Goal: Task Accomplishment & Management: Complete application form

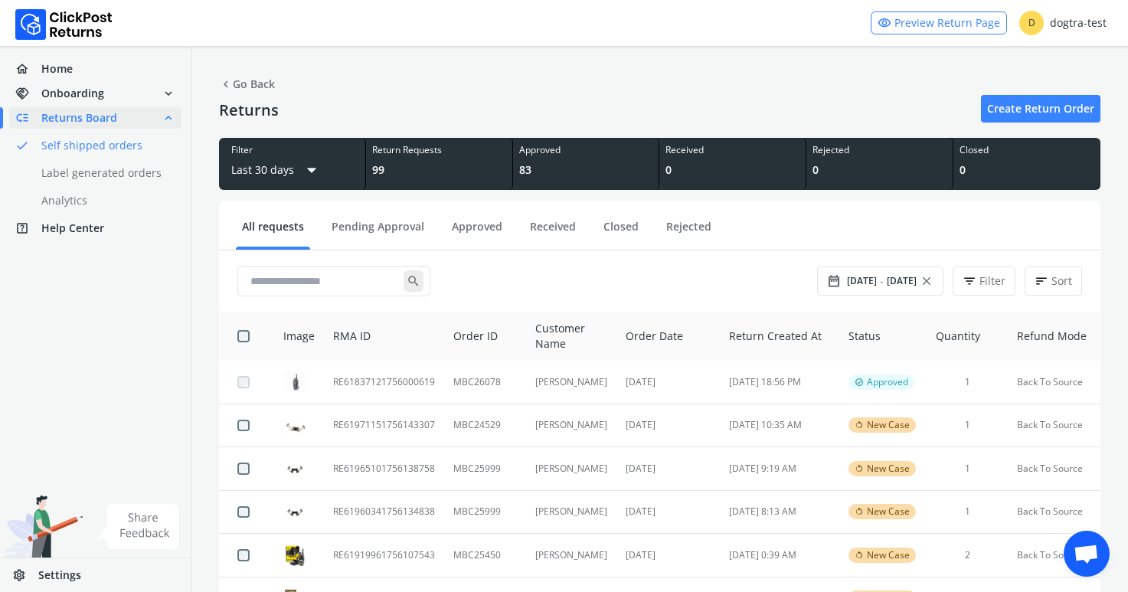
scroll to position [119, 0]
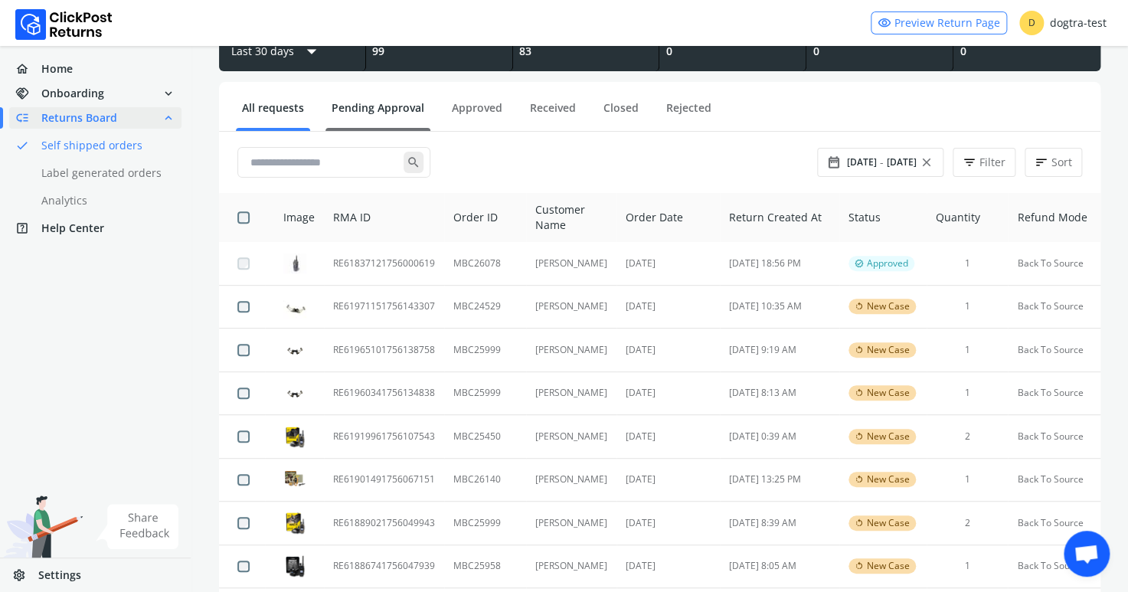
click at [388, 106] on link "Pending Approval" at bounding box center [378, 113] width 105 height 27
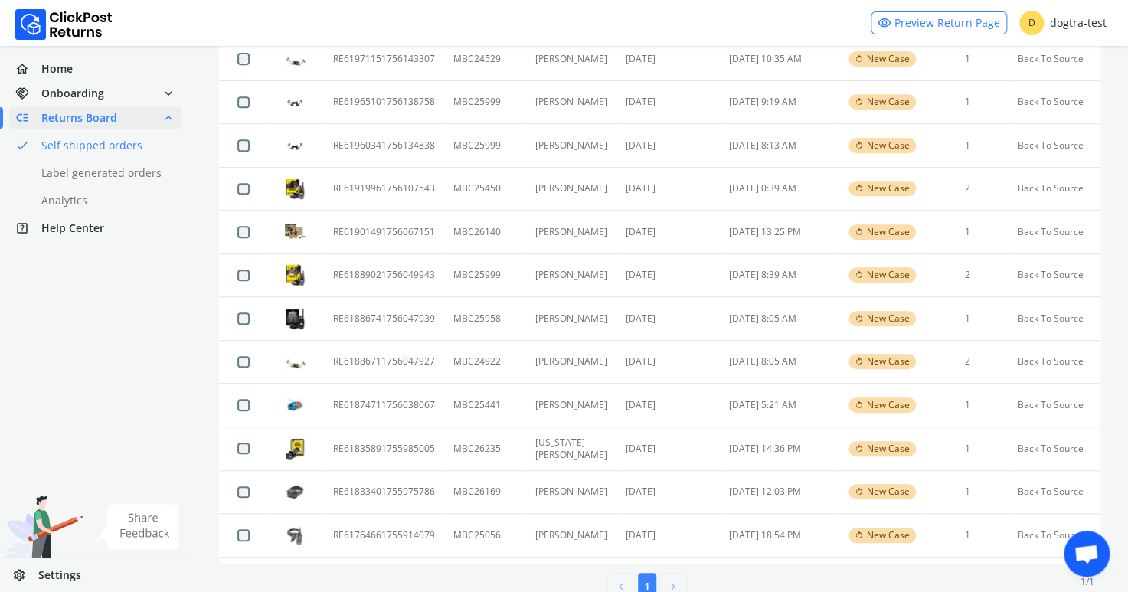
scroll to position [295, 0]
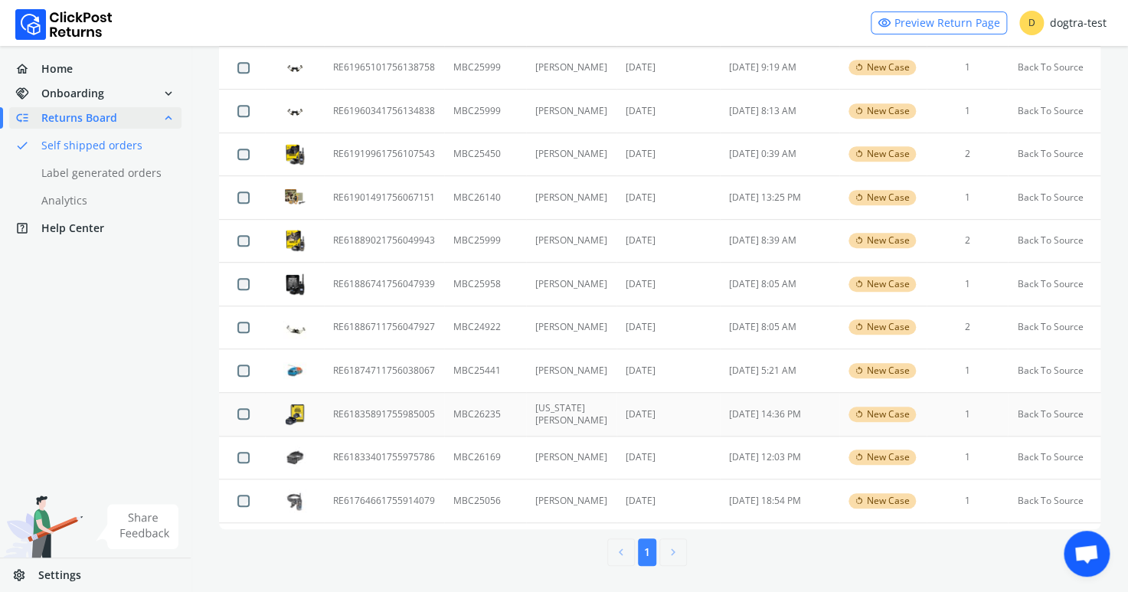
click at [404, 412] on td "RE61835891755985005" at bounding box center [384, 414] width 120 height 44
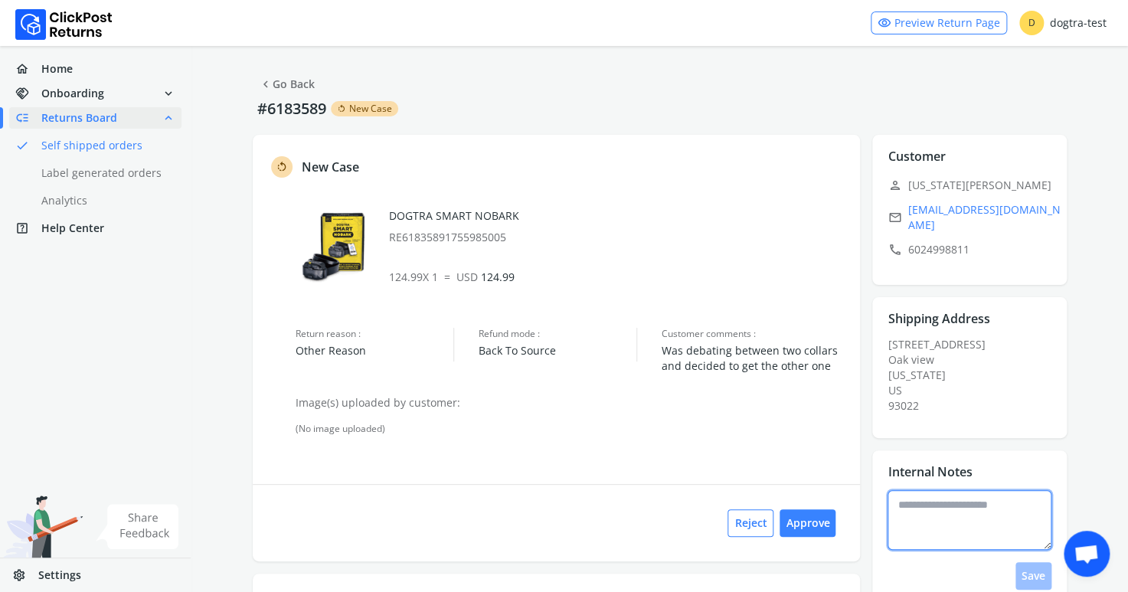
click at [941, 508] on textarea at bounding box center [970, 520] width 164 height 60
type textarea "**********"
click at [1032, 562] on button "Save" at bounding box center [1034, 576] width 36 height 28
click at [814, 523] on button "Approve" at bounding box center [808, 523] width 56 height 28
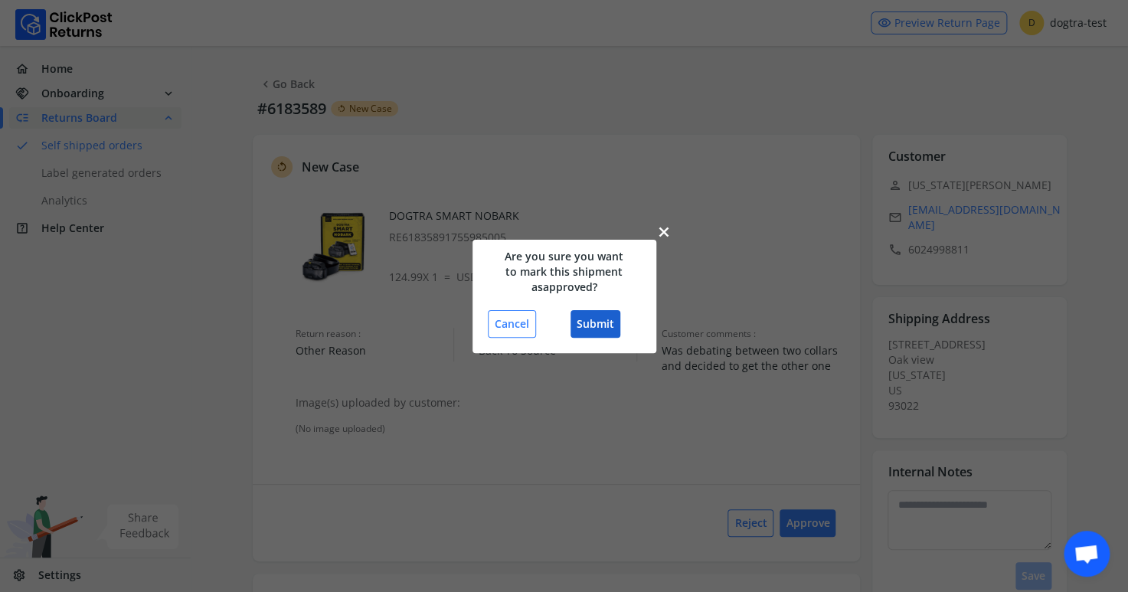
click at [592, 326] on button "Submit" at bounding box center [596, 324] width 50 height 28
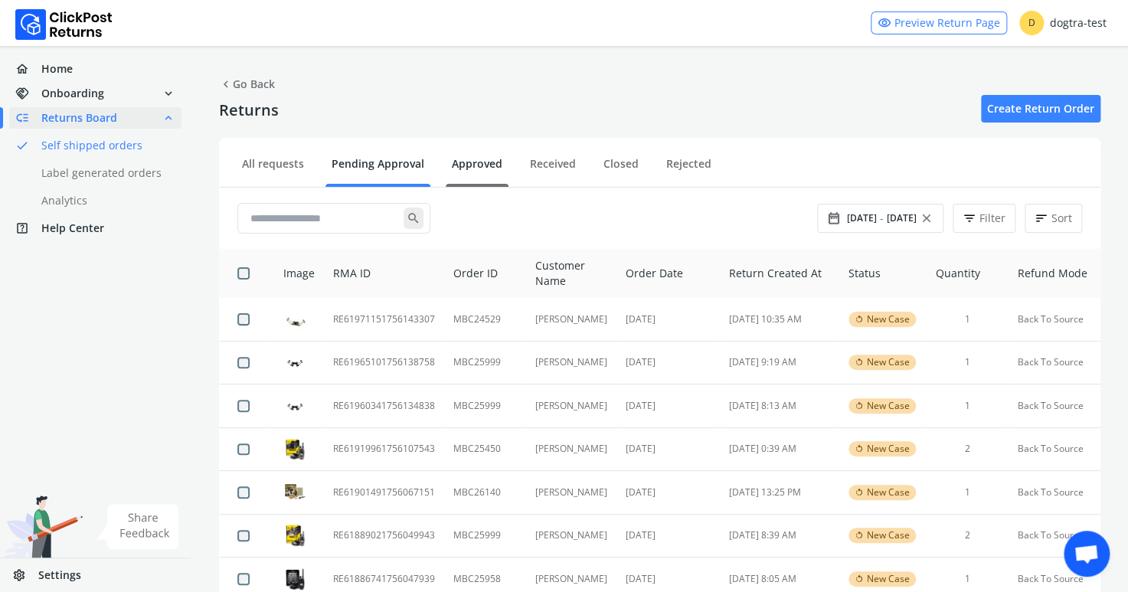
click at [465, 160] on link "Approved" at bounding box center [477, 169] width 63 height 27
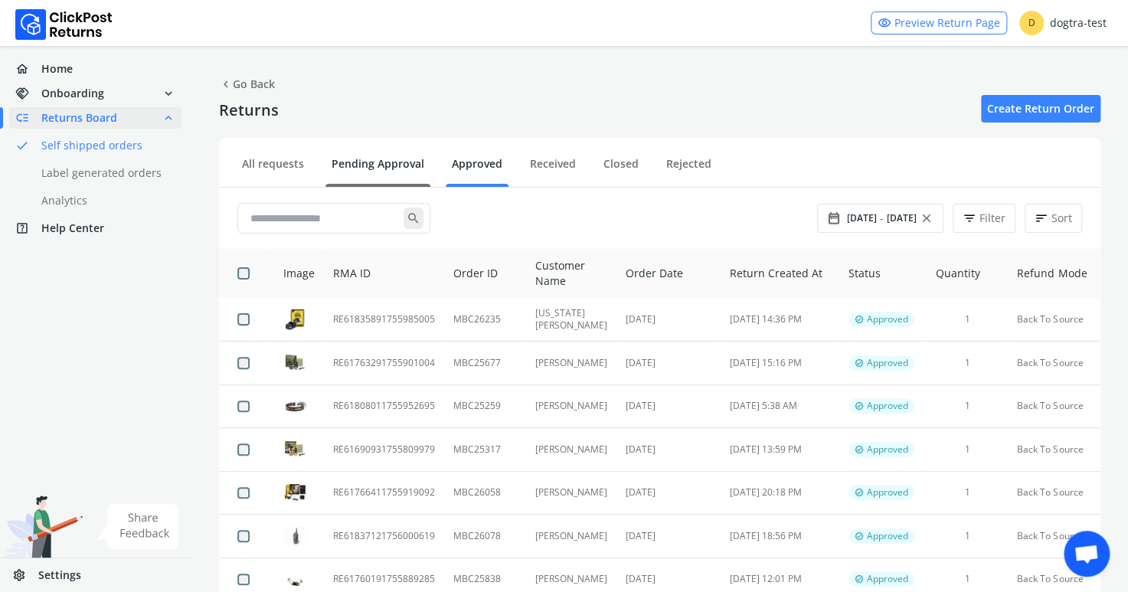
click at [371, 164] on link "Pending Approval" at bounding box center [378, 169] width 105 height 27
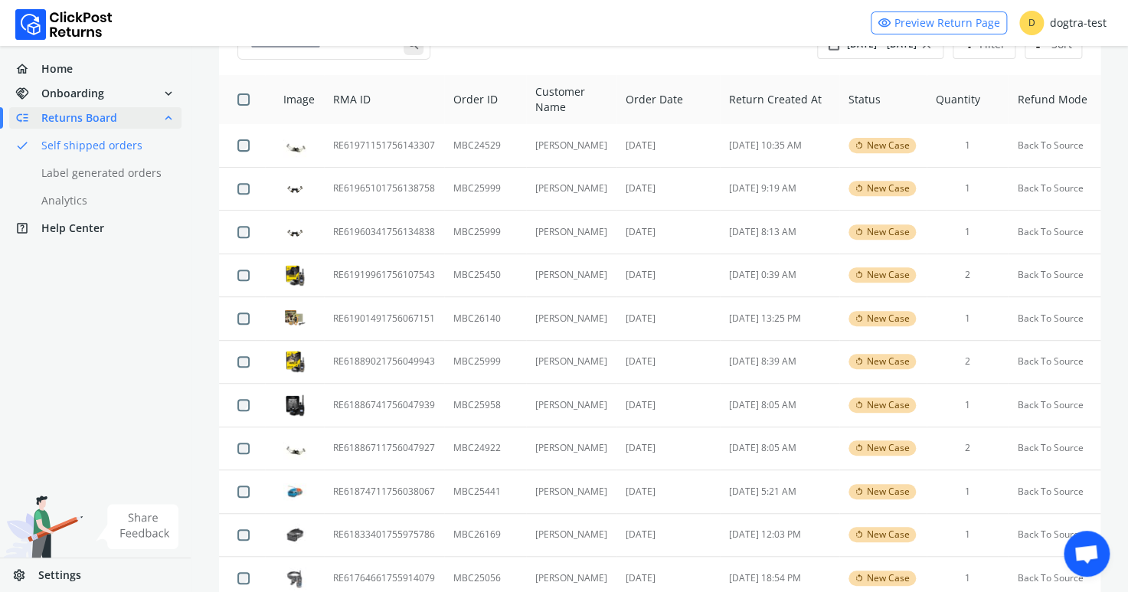
scroll to position [251, 0]
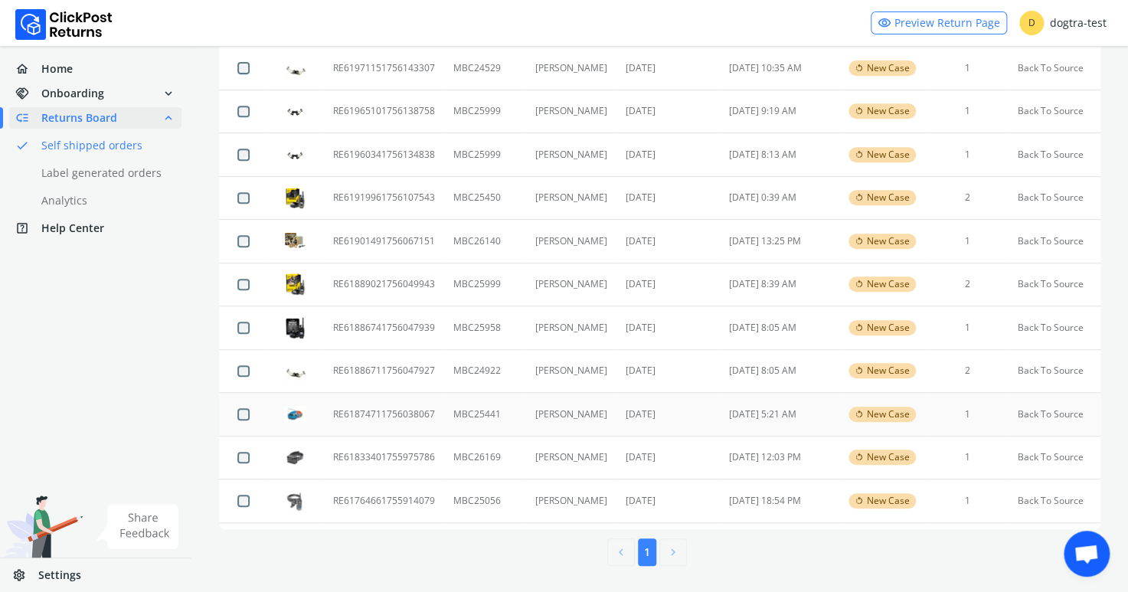
click at [392, 407] on td "RE61874711756038067" at bounding box center [384, 415] width 120 height 44
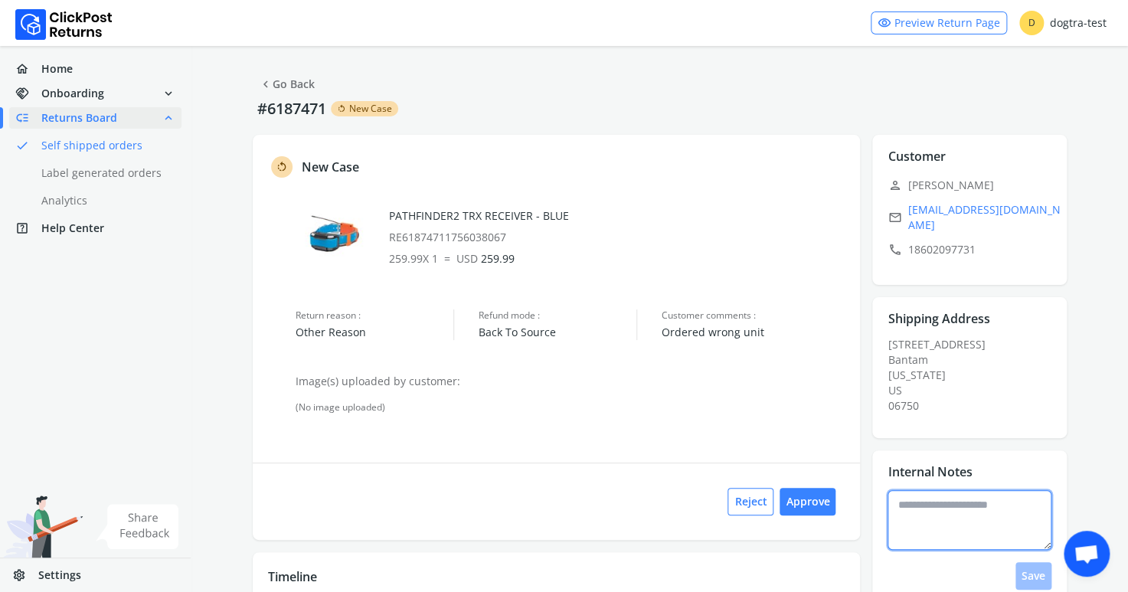
click at [943, 522] on textarea at bounding box center [970, 520] width 164 height 60
type textarea "**********"
click at [1037, 573] on button "Save" at bounding box center [1034, 576] width 36 height 28
click at [962, 514] on textarea at bounding box center [970, 520] width 164 height 60
type textarea "**********"
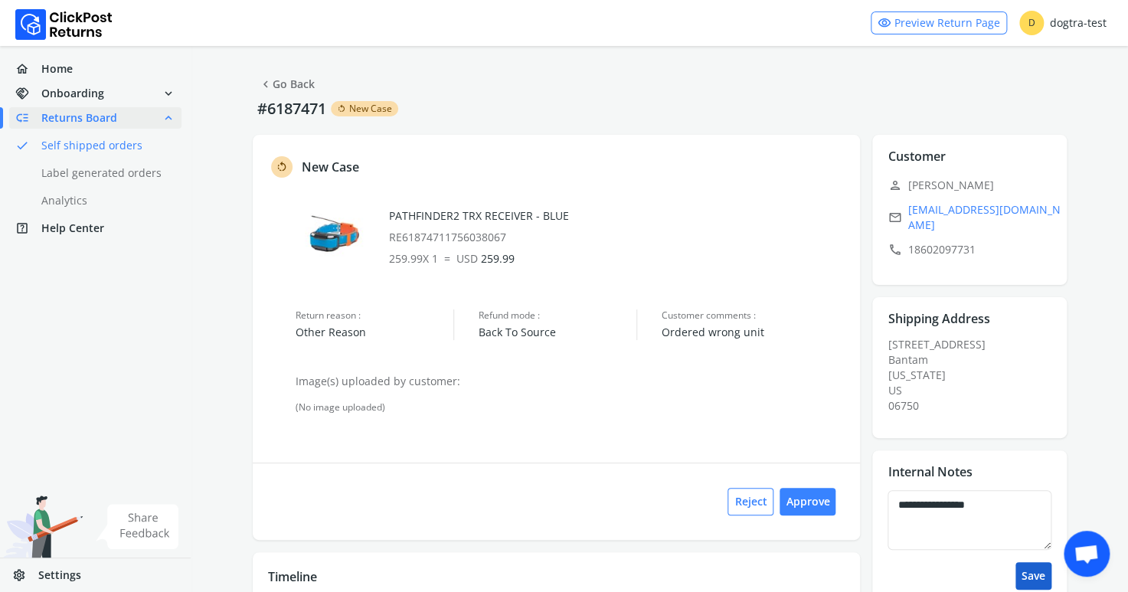
click at [1040, 575] on button "Save" at bounding box center [1034, 576] width 36 height 28
click at [801, 502] on button "Approve" at bounding box center [808, 502] width 56 height 28
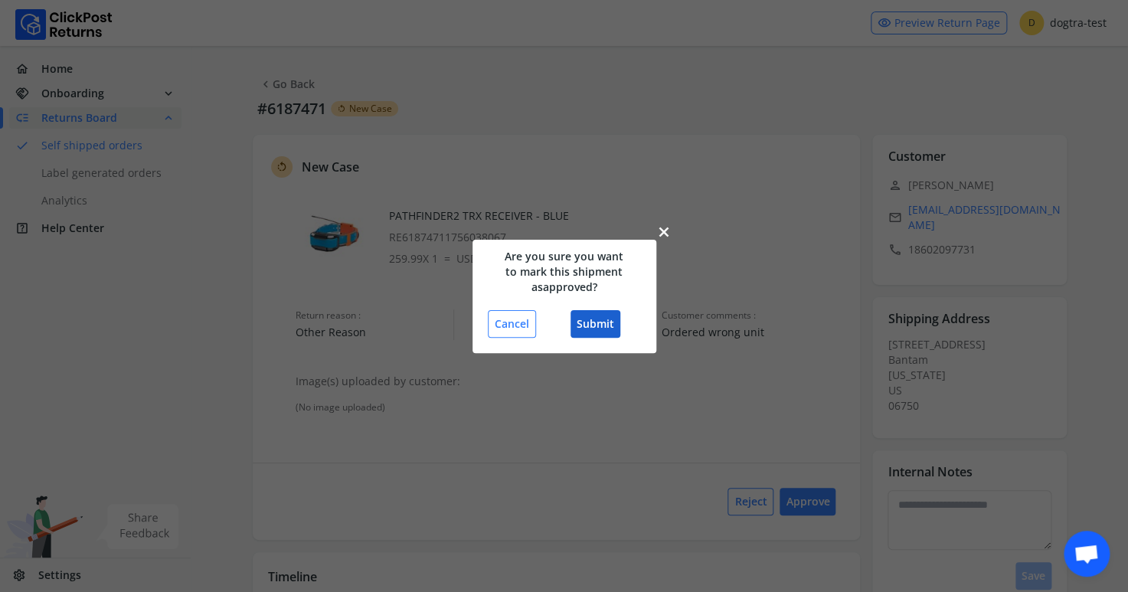
click at [589, 323] on button "Submit" at bounding box center [596, 324] width 50 height 28
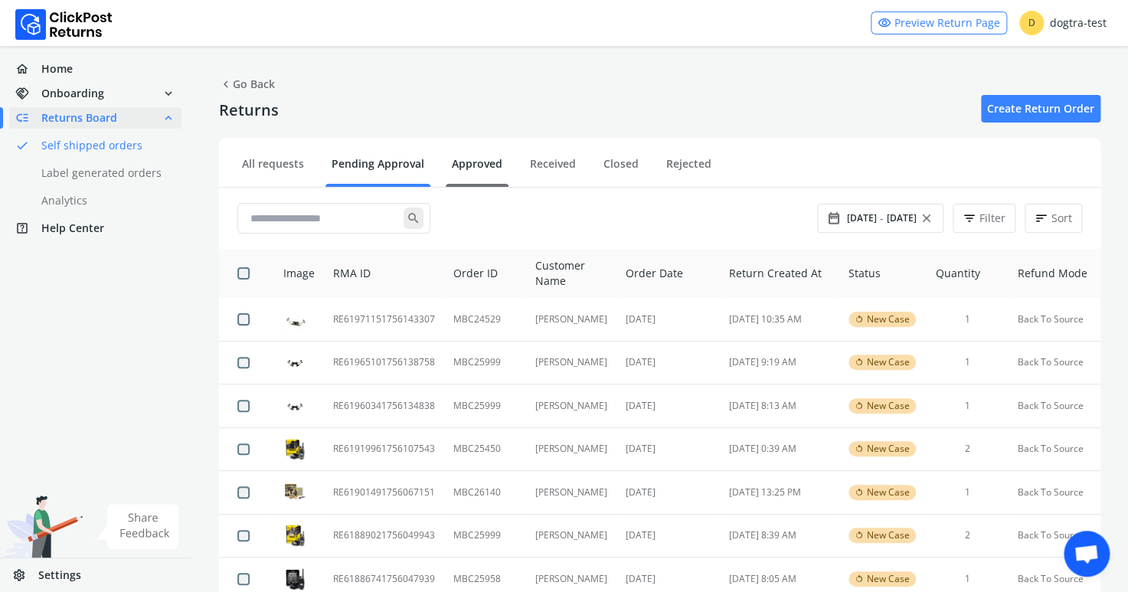
click at [485, 159] on link "Approved" at bounding box center [477, 169] width 63 height 27
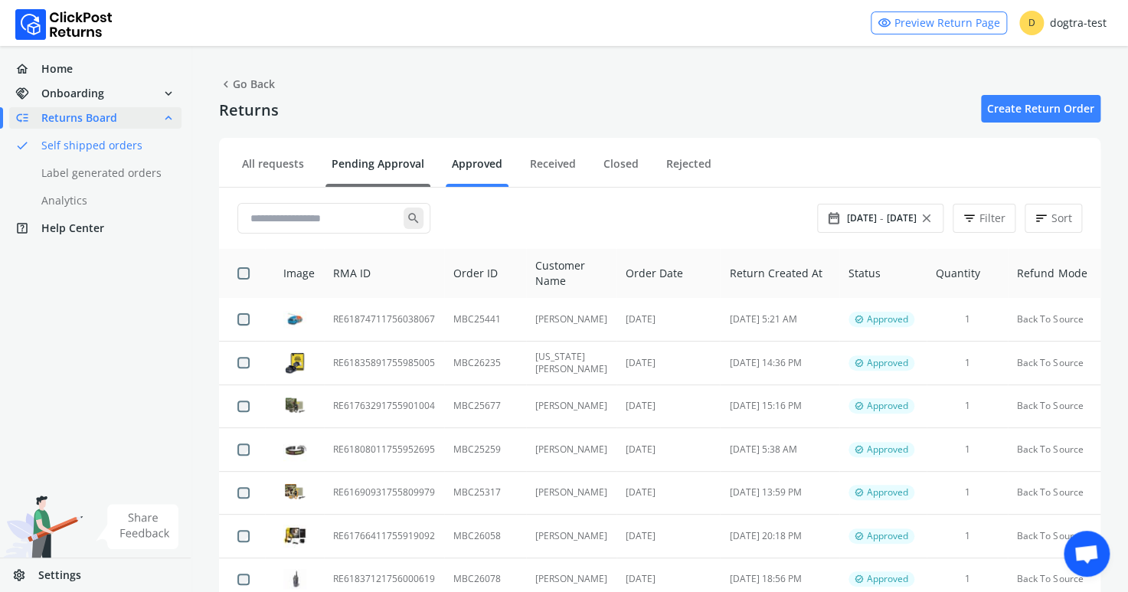
click at [361, 157] on link "Pending Approval" at bounding box center [378, 169] width 105 height 27
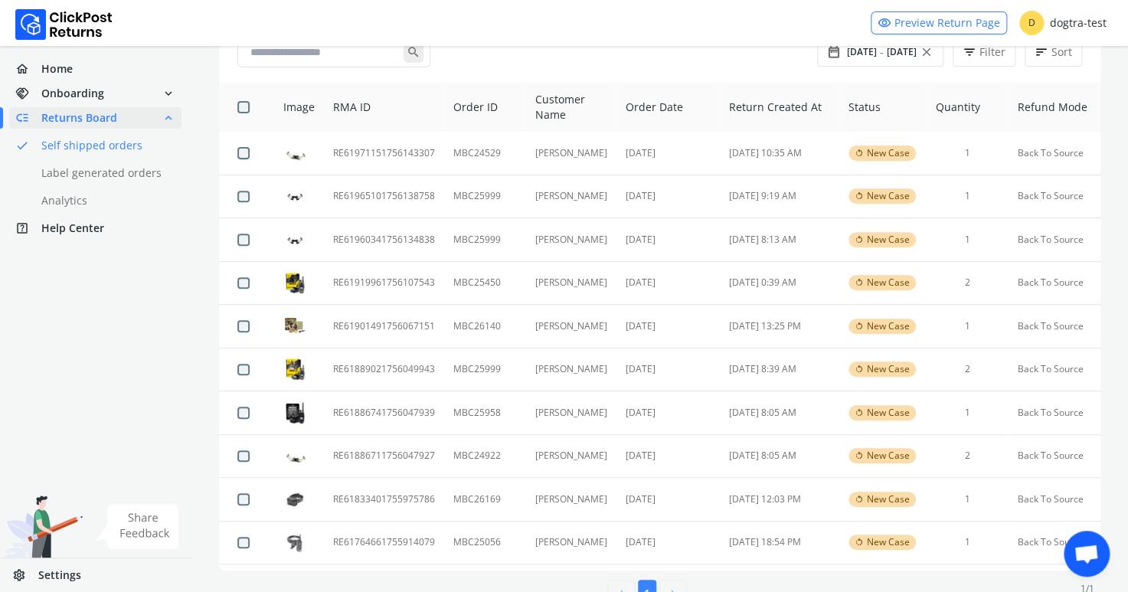
scroll to position [208, 0]
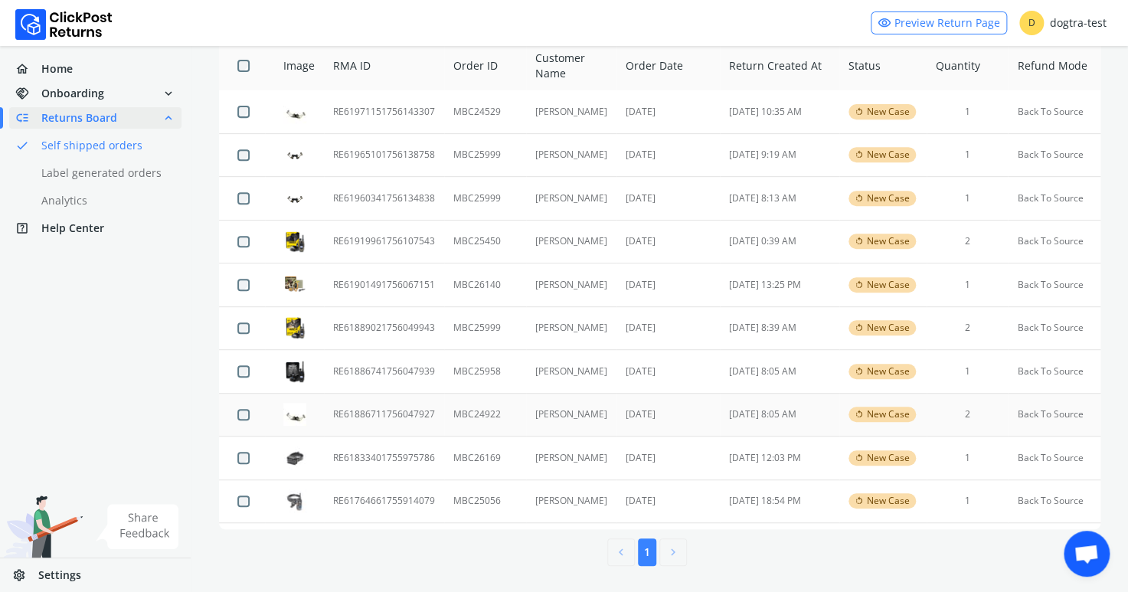
click at [379, 414] on td "RE61886711756047927" at bounding box center [384, 415] width 120 height 44
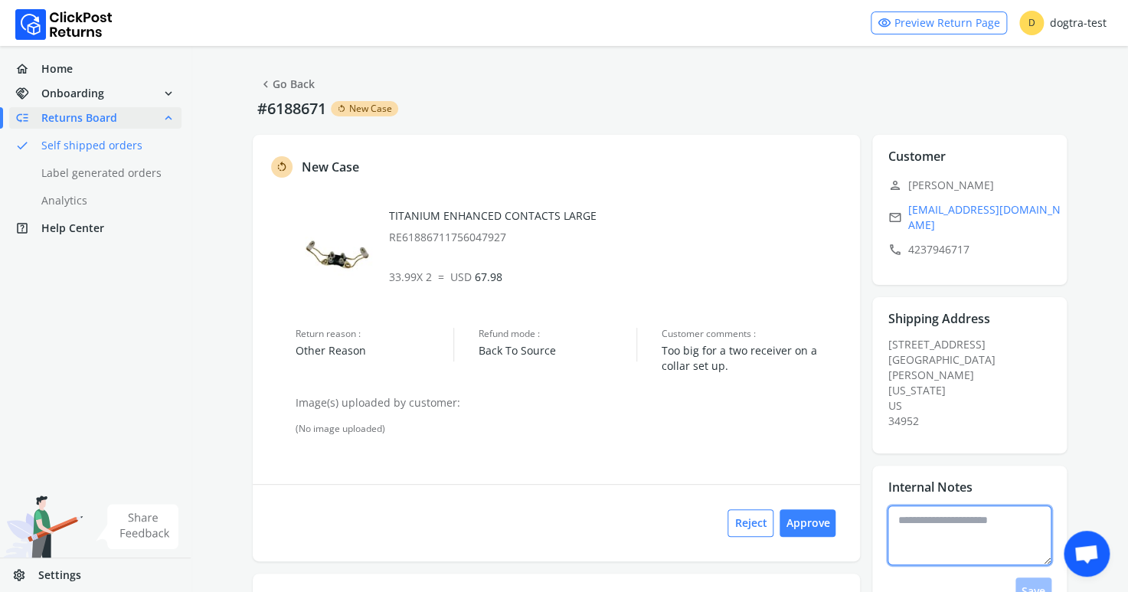
click at [951, 519] on textarea at bounding box center [970, 536] width 164 height 60
type textarea "**********"
click at [1031, 578] on button "Save" at bounding box center [1034, 592] width 36 height 28
click at [288, 81] on link "chevron_left Go Back" at bounding box center [287, 84] width 56 height 21
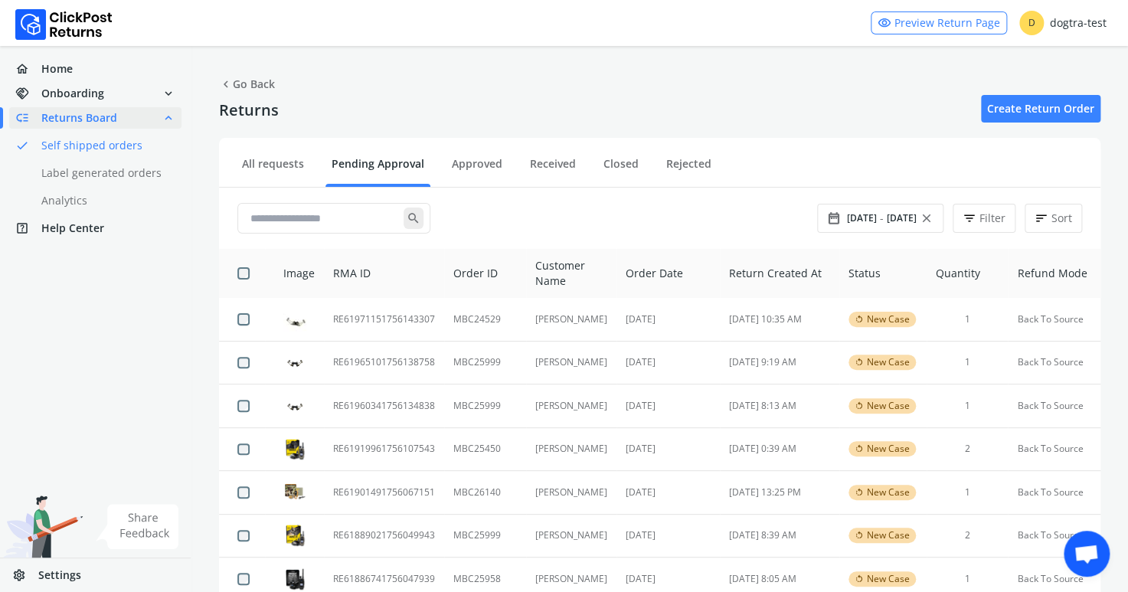
scroll to position [208, 0]
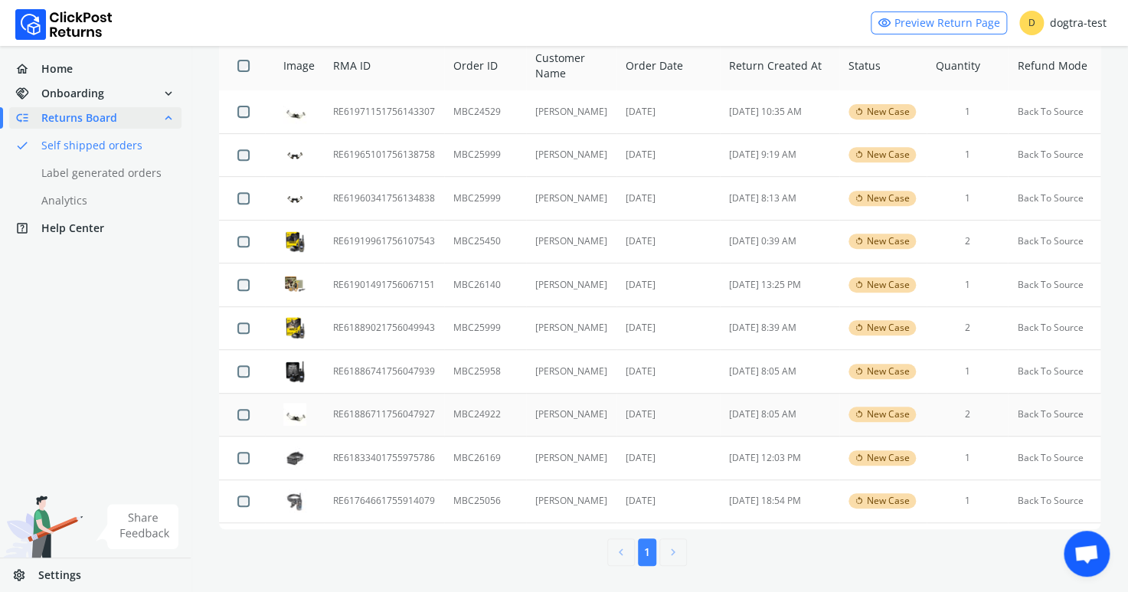
click at [362, 412] on td "RE61886711756047927" at bounding box center [384, 415] width 120 height 44
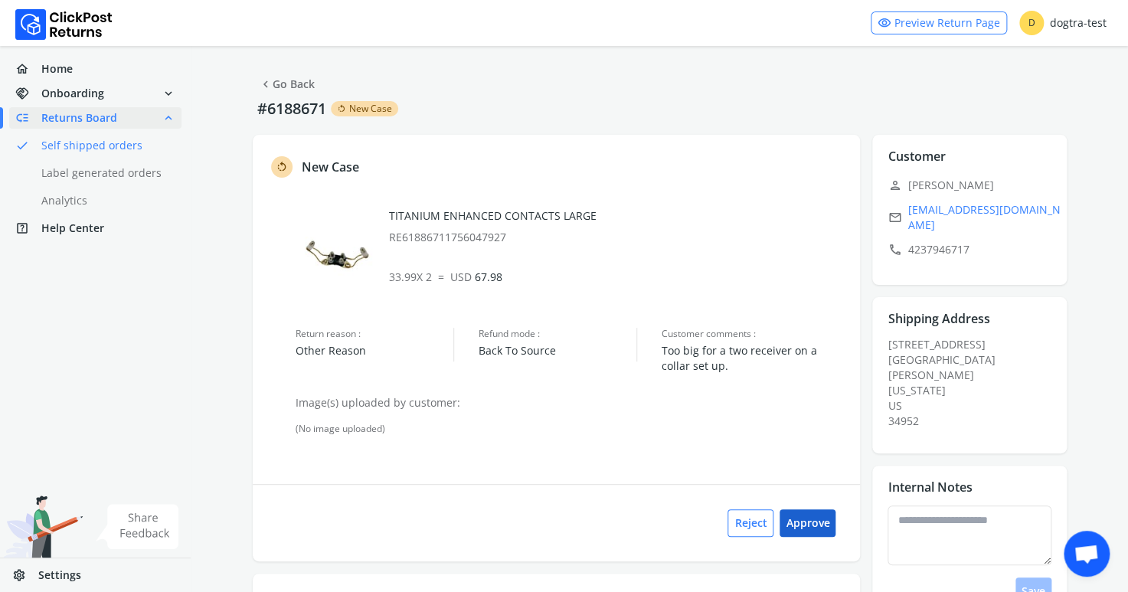
click at [822, 518] on button "Approve" at bounding box center [808, 523] width 56 height 28
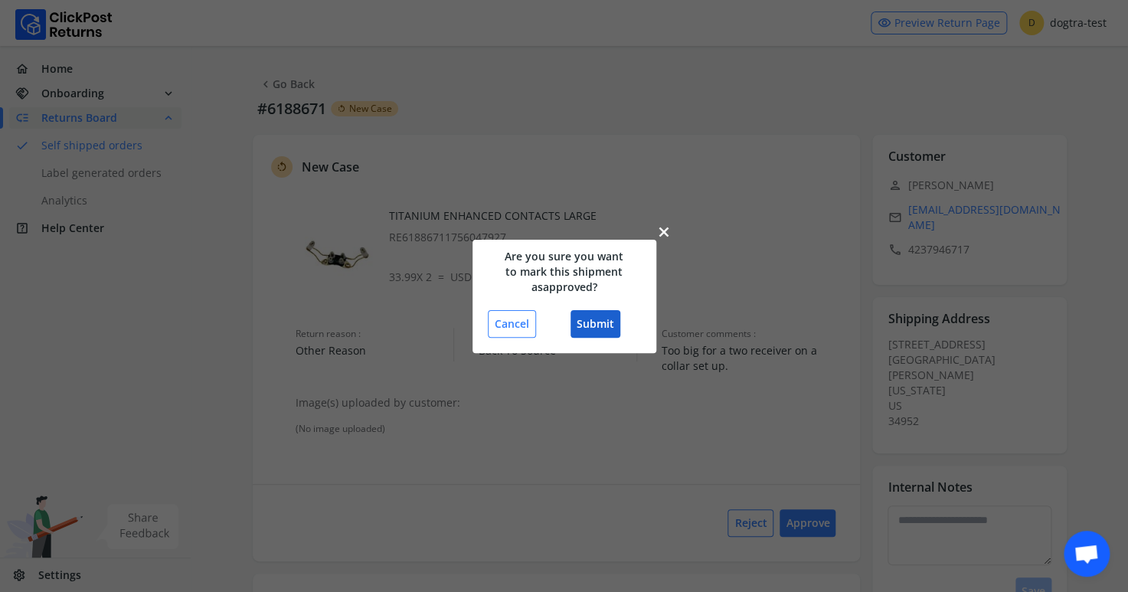
click at [586, 320] on button "Submit" at bounding box center [596, 324] width 50 height 28
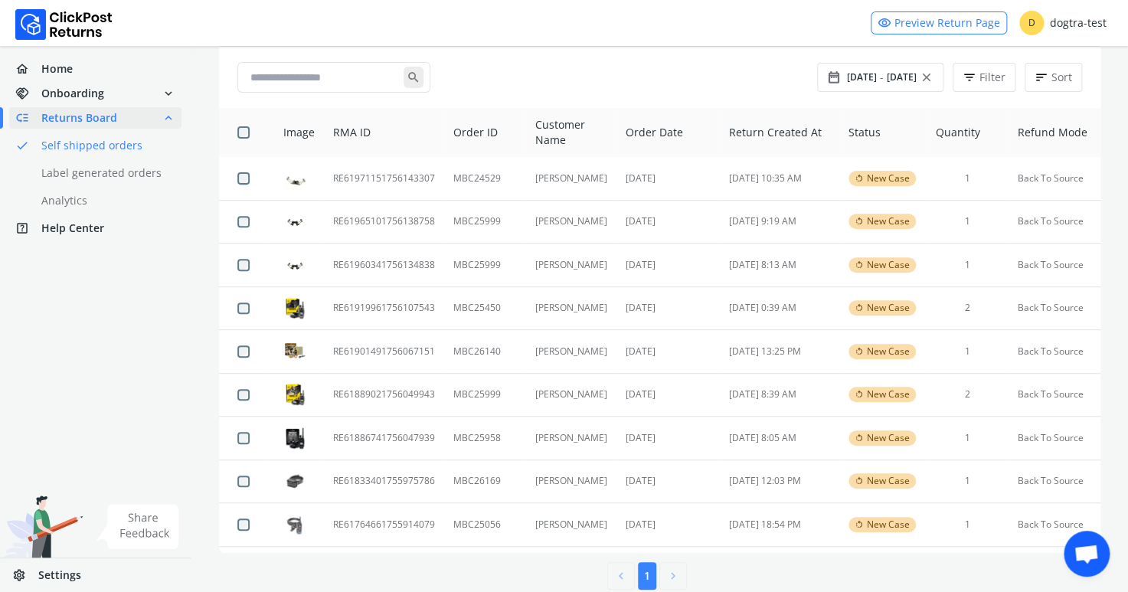
scroll to position [165, 0]
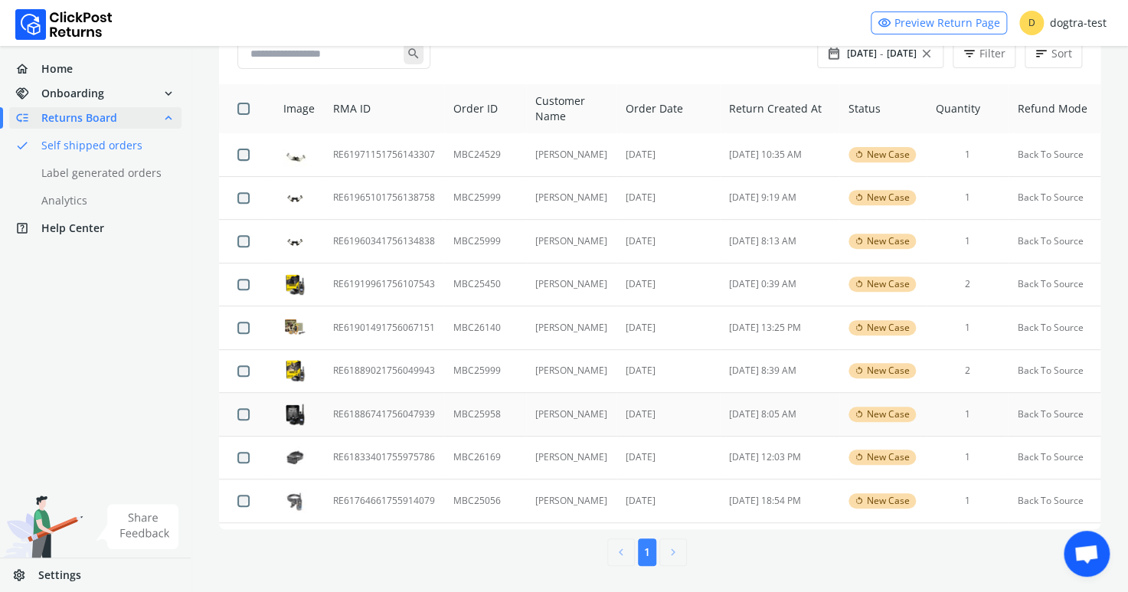
click at [348, 410] on td "RE61886741756047939" at bounding box center [384, 415] width 120 height 44
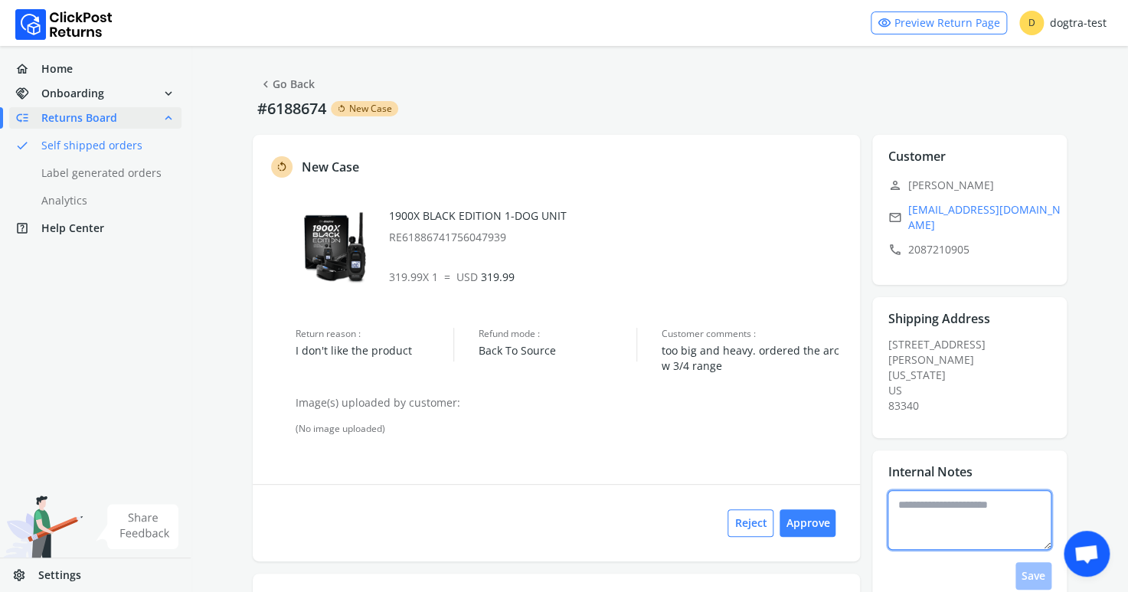
click at [964, 511] on textarea at bounding box center [970, 520] width 164 height 60
type textarea "**********"
click at [1038, 579] on button "Save" at bounding box center [1034, 576] width 36 height 28
click at [808, 519] on button "Approve" at bounding box center [808, 523] width 56 height 28
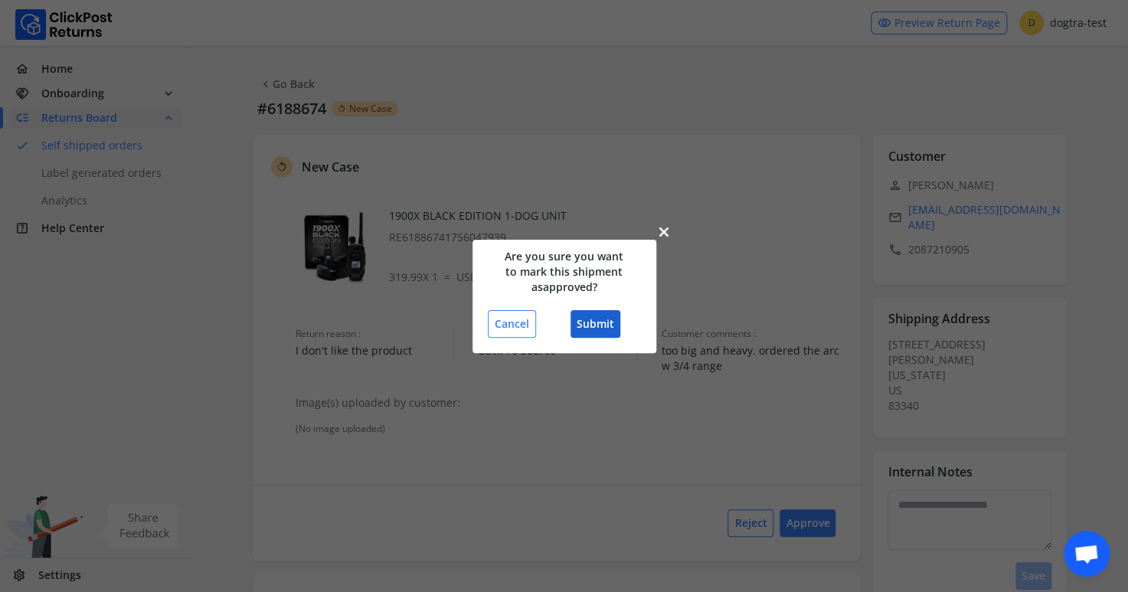
click at [600, 319] on button "Submit" at bounding box center [596, 324] width 50 height 28
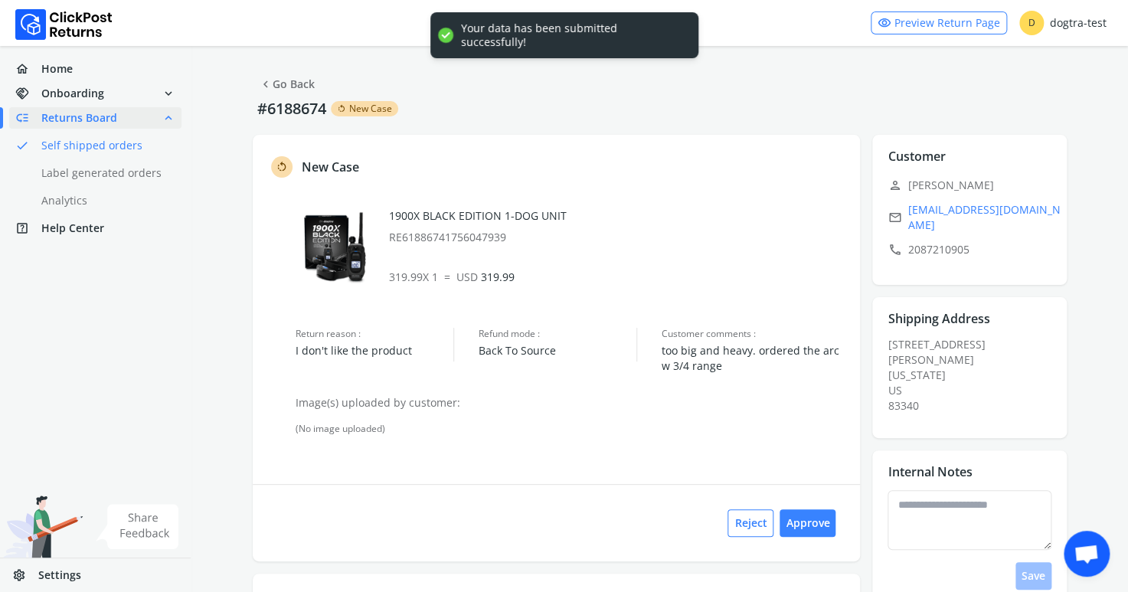
click at [592, 315] on div "rotate_left New Case 1900X BLACK EDITION 1-DOG UNIT RE61886741756047939 319.99 …" at bounding box center [557, 348] width 608 height 427
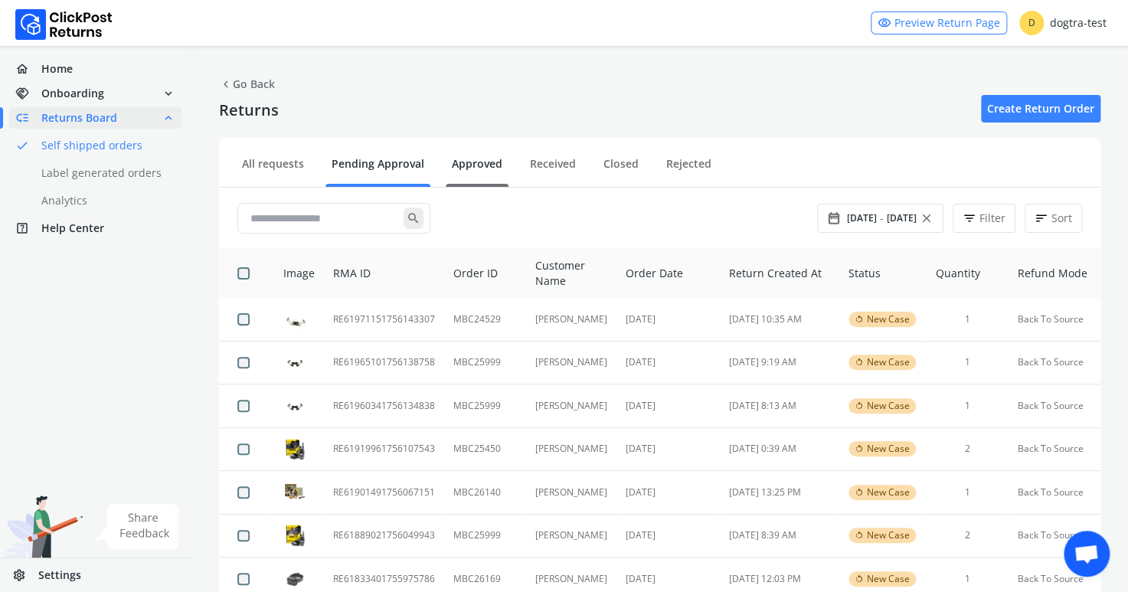
click at [487, 164] on link "Approved" at bounding box center [477, 169] width 63 height 27
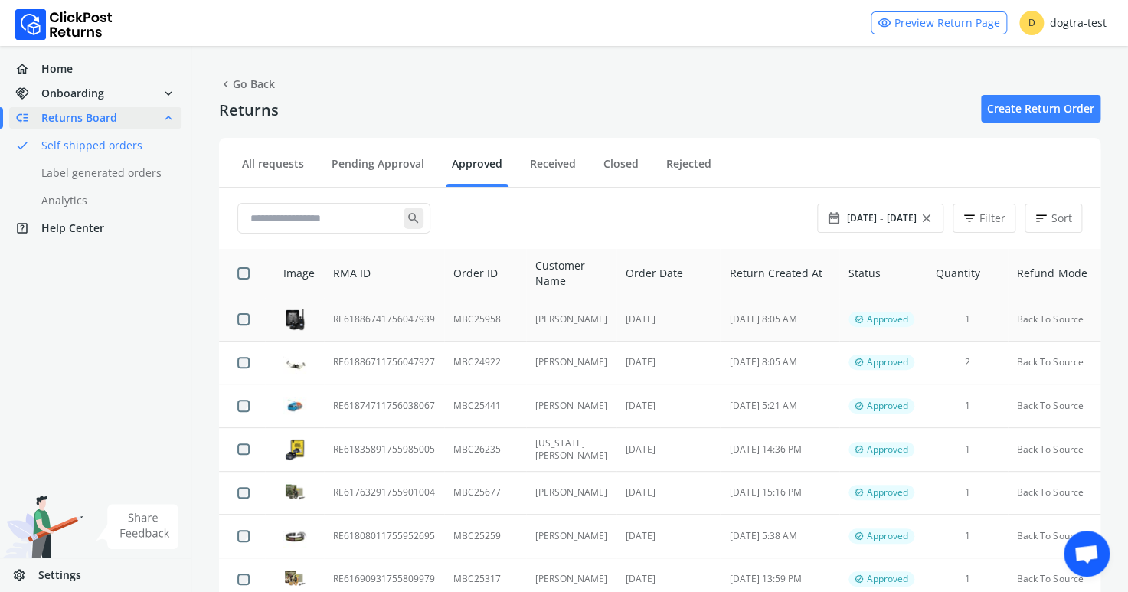
click at [336, 318] on td "RE61886741756047939" at bounding box center [384, 319] width 120 height 43
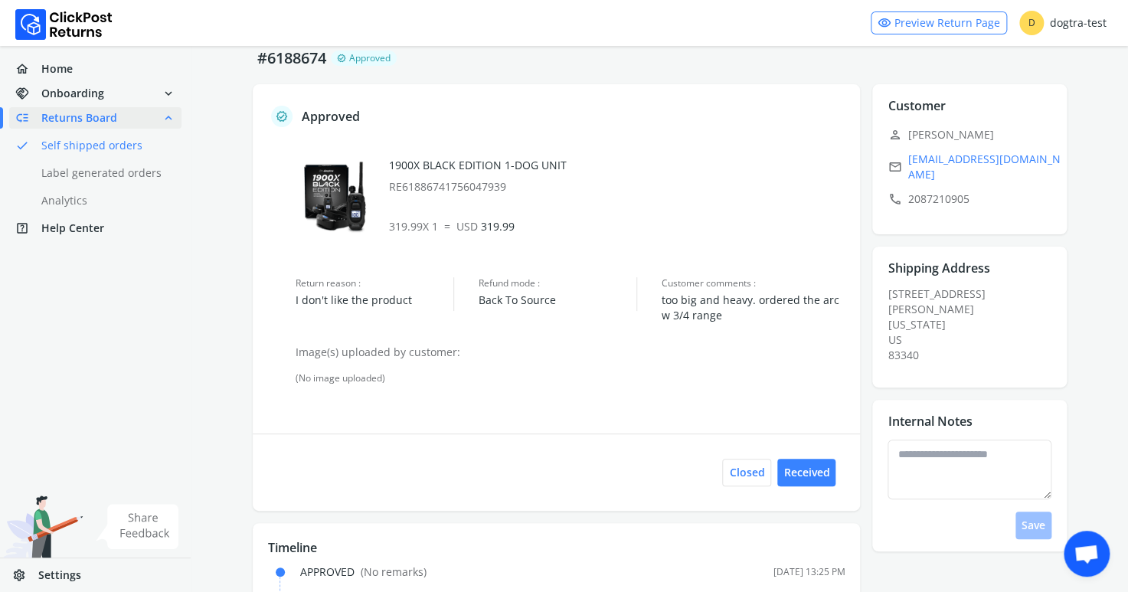
scroll to position [43, 0]
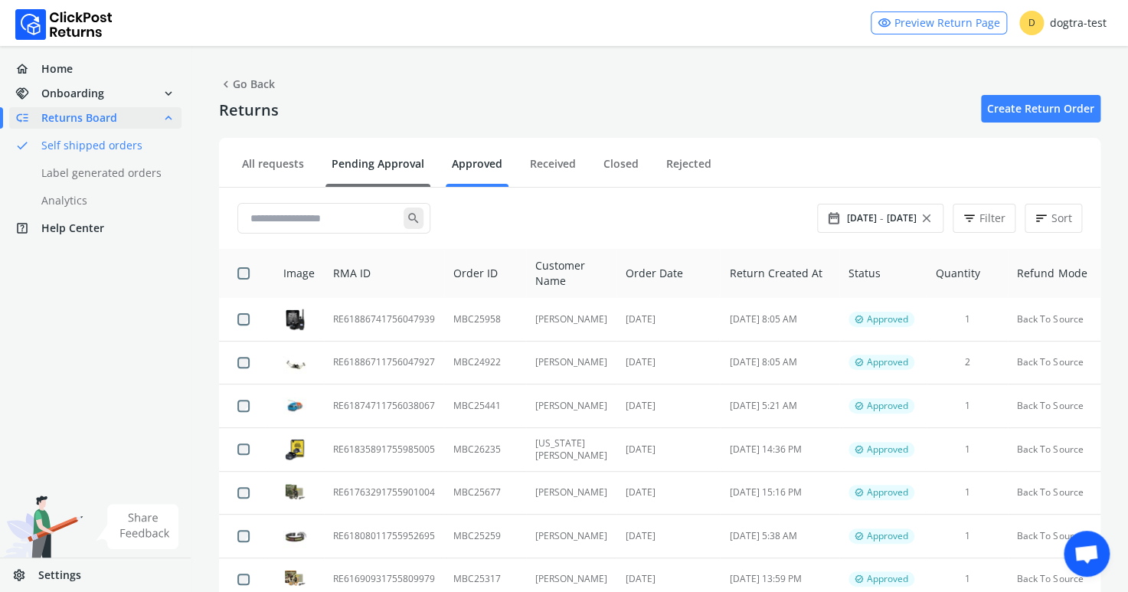
click at [378, 165] on link "Pending Approval" at bounding box center [378, 169] width 105 height 27
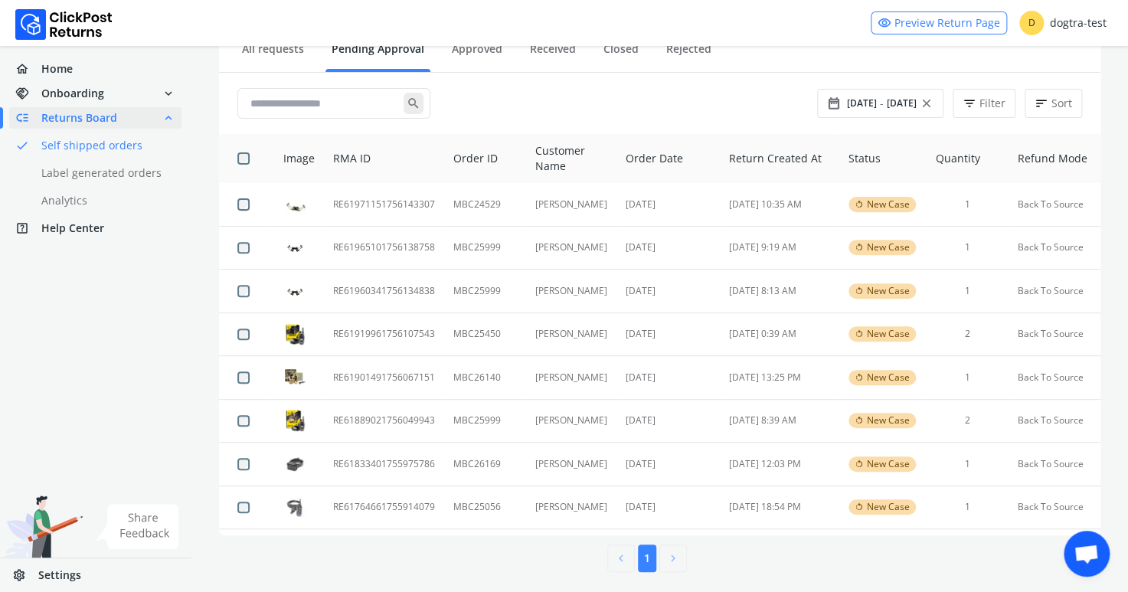
scroll to position [122, 0]
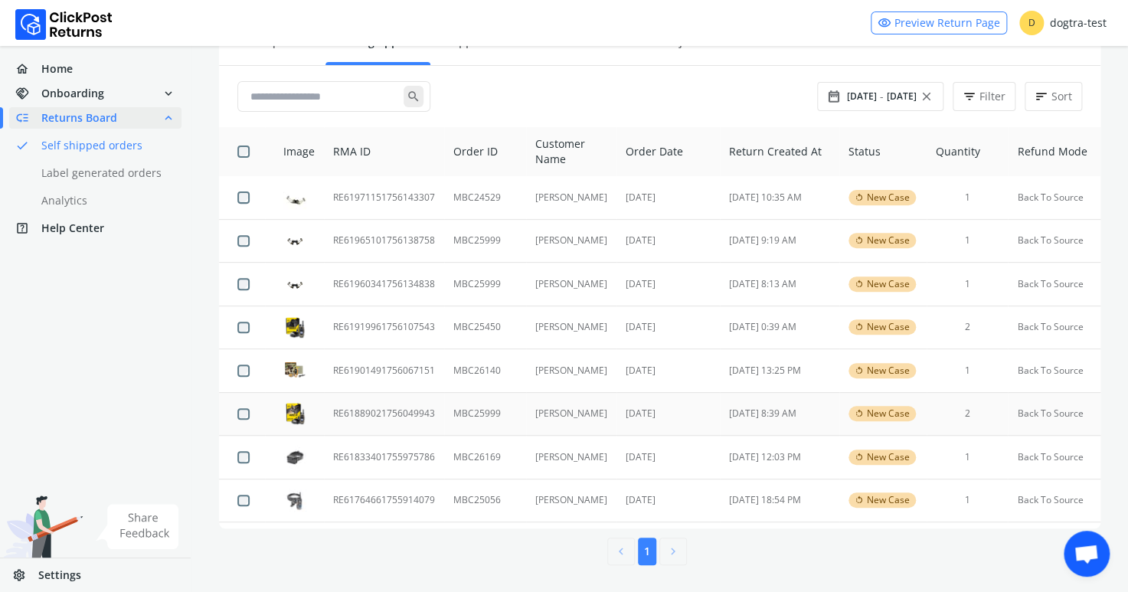
click at [391, 410] on td "RE61889021756049943" at bounding box center [384, 414] width 120 height 44
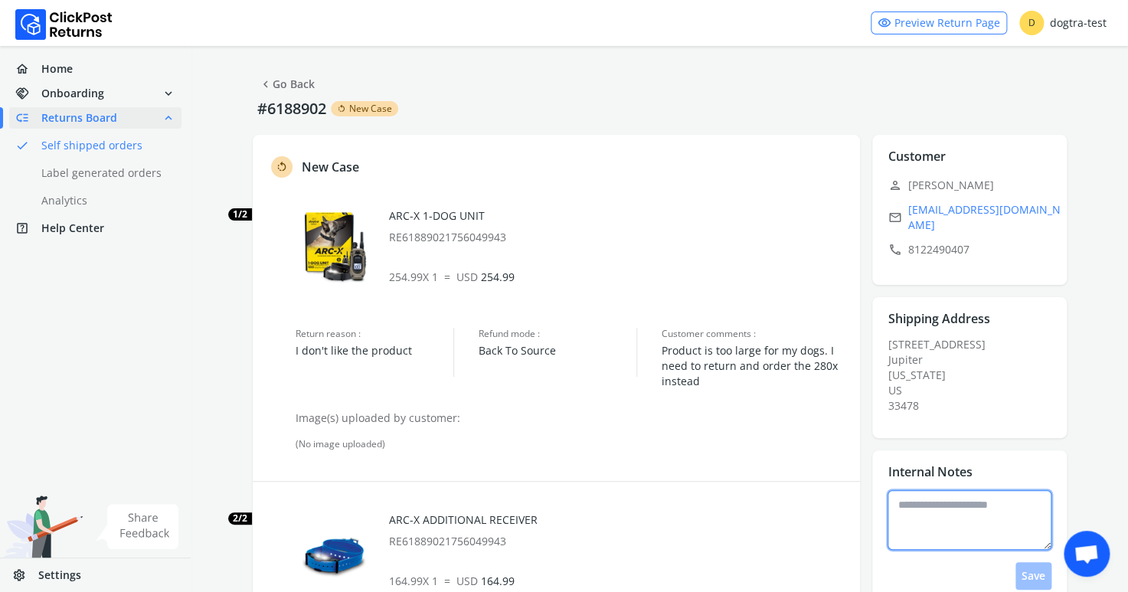
click at [915, 493] on textarea at bounding box center [970, 520] width 164 height 60
type textarea "**********"
click at [1046, 562] on button "Save" at bounding box center [1034, 576] width 36 height 28
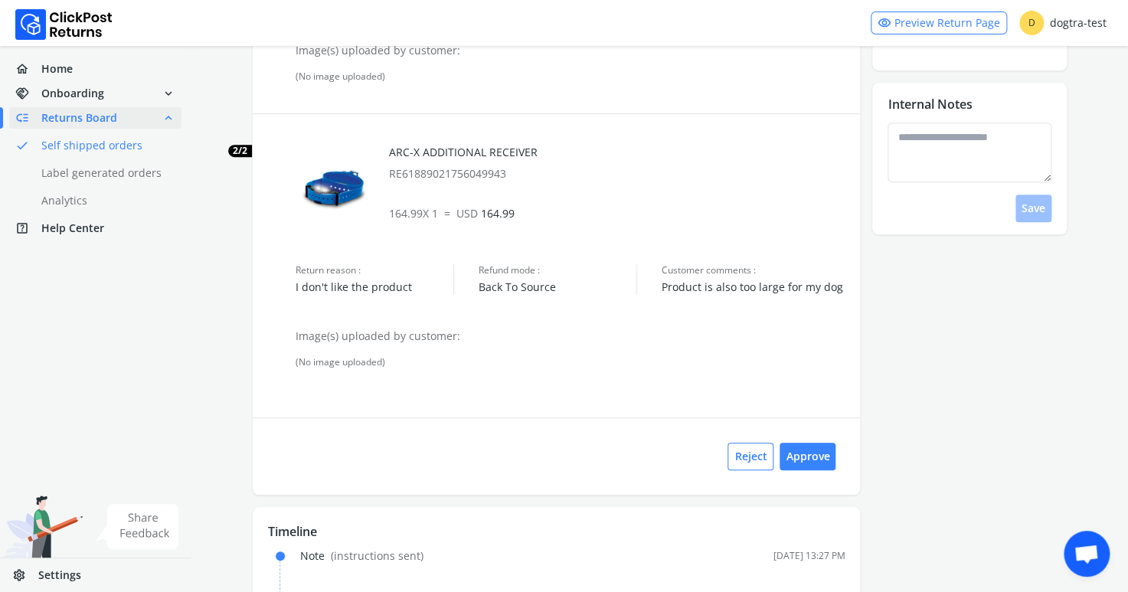
scroll to position [386, 0]
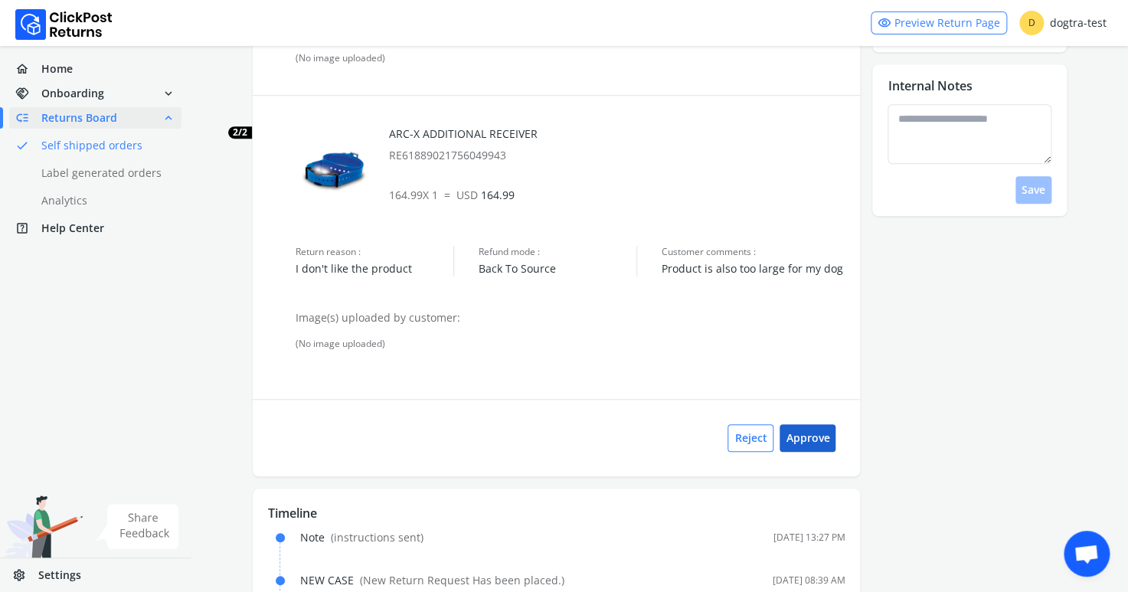
click at [801, 431] on button "Approve" at bounding box center [808, 438] width 56 height 28
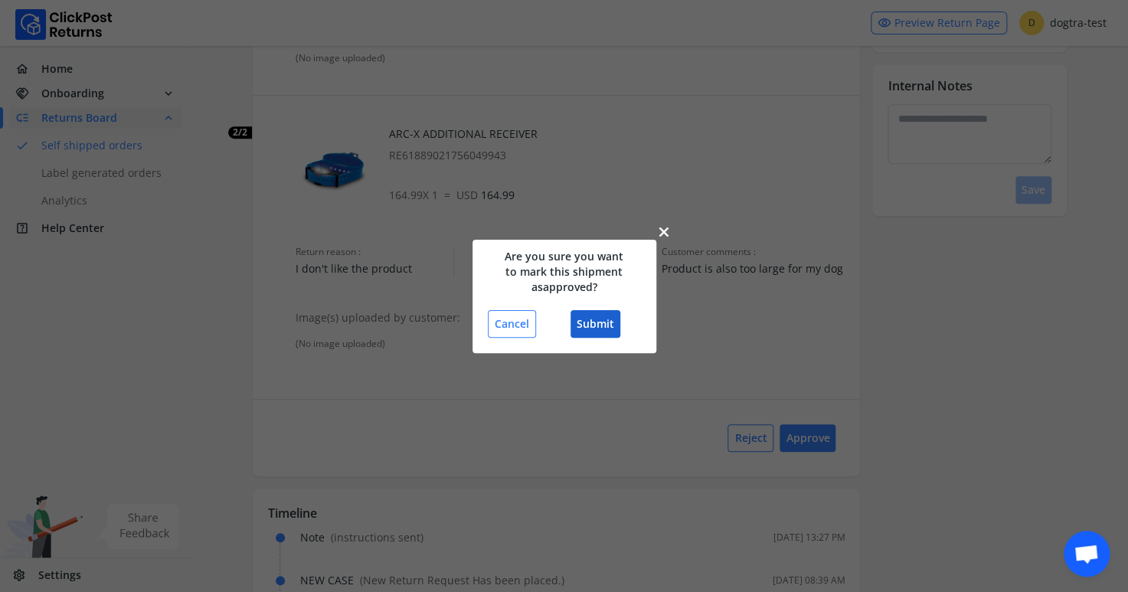
click at [601, 321] on button "Submit" at bounding box center [596, 324] width 50 height 28
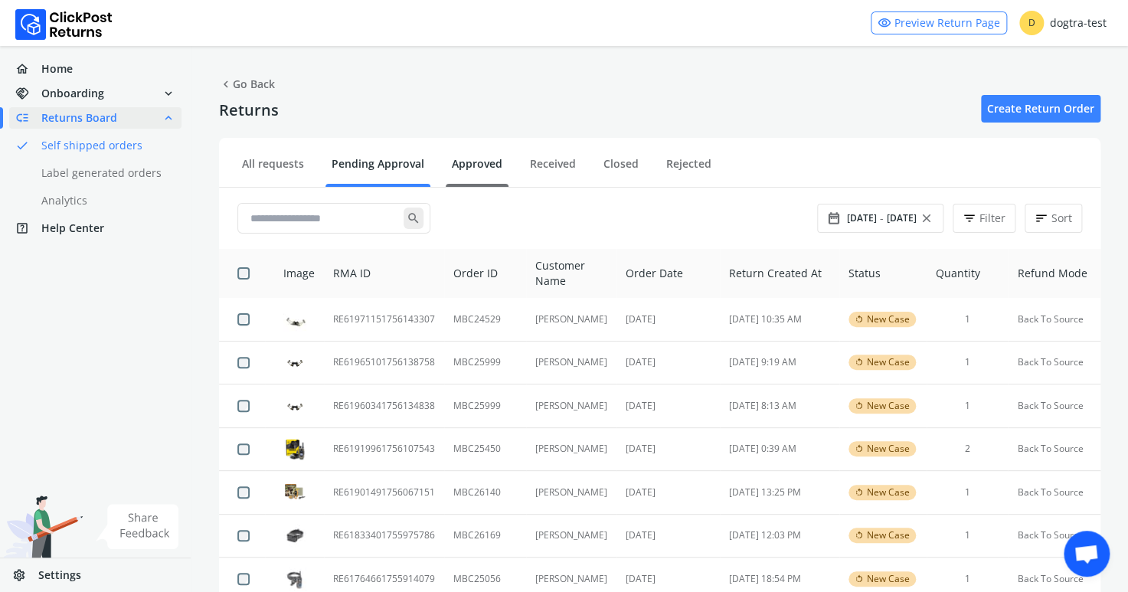
click at [474, 161] on link "Approved" at bounding box center [477, 169] width 63 height 27
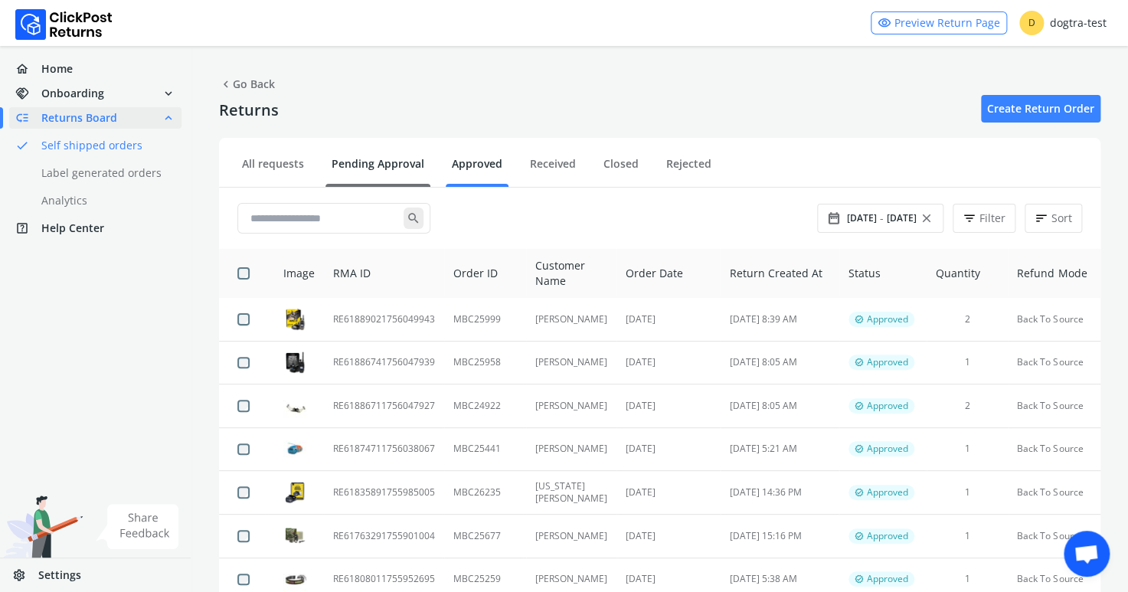
click at [396, 162] on link "Pending Approval" at bounding box center [378, 169] width 105 height 27
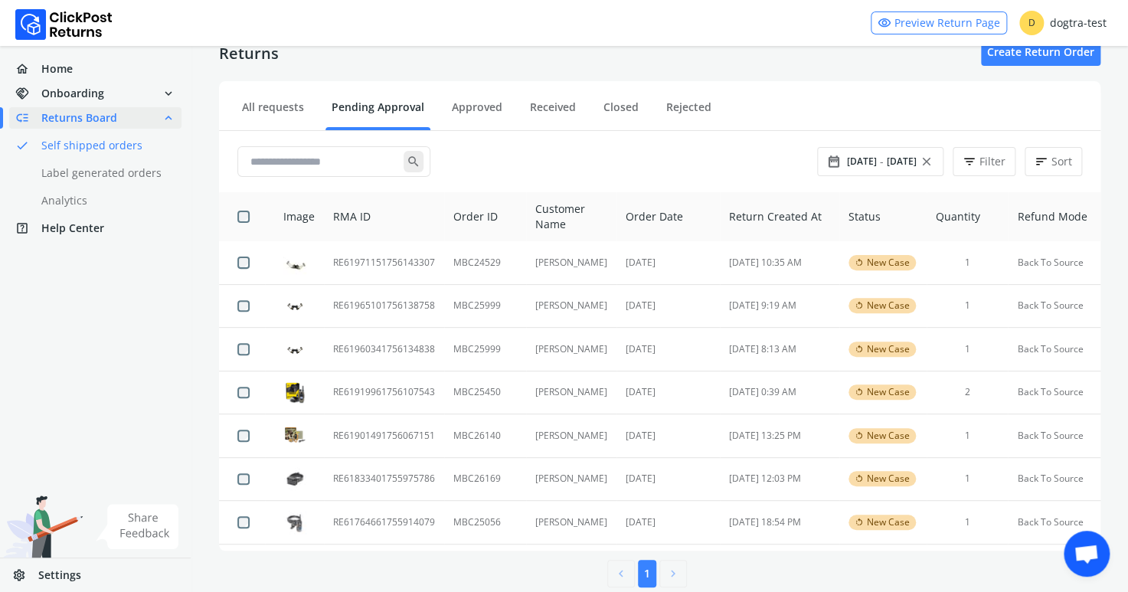
scroll to position [78, 0]
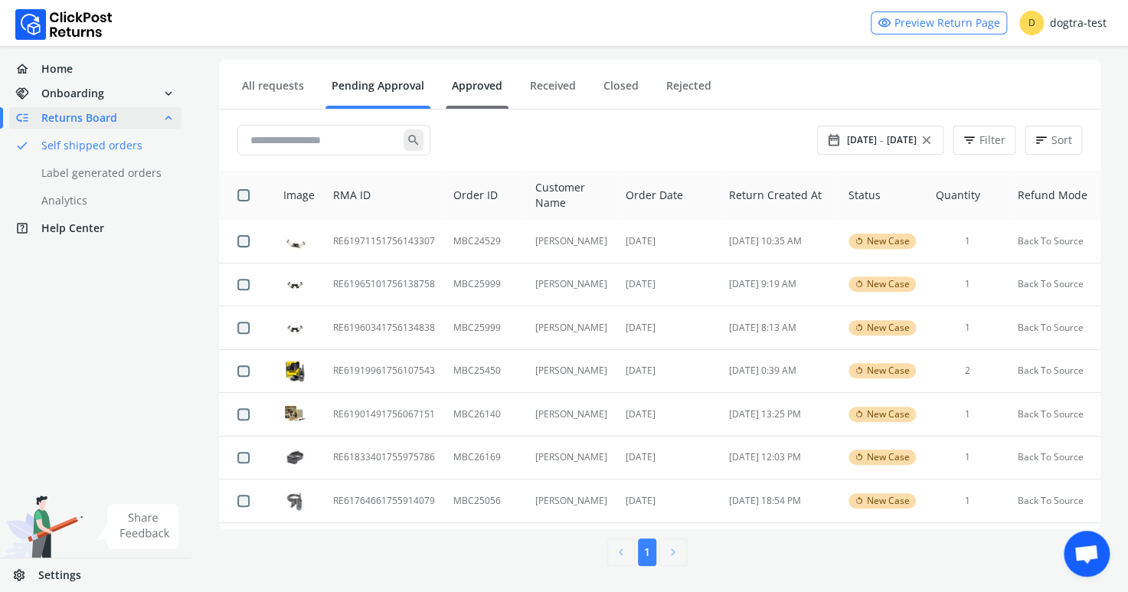
click at [477, 79] on link "Approved" at bounding box center [477, 91] width 63 height 27
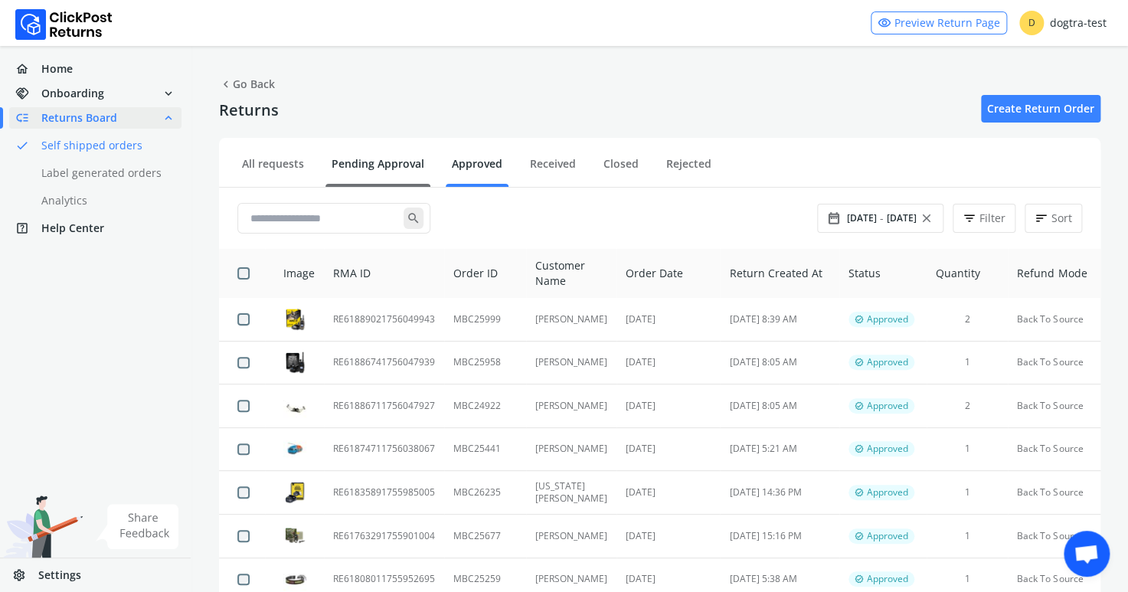
click at [365, 165] on link "Pending Approval" at bounding box center [378, 169] width 105 height 27
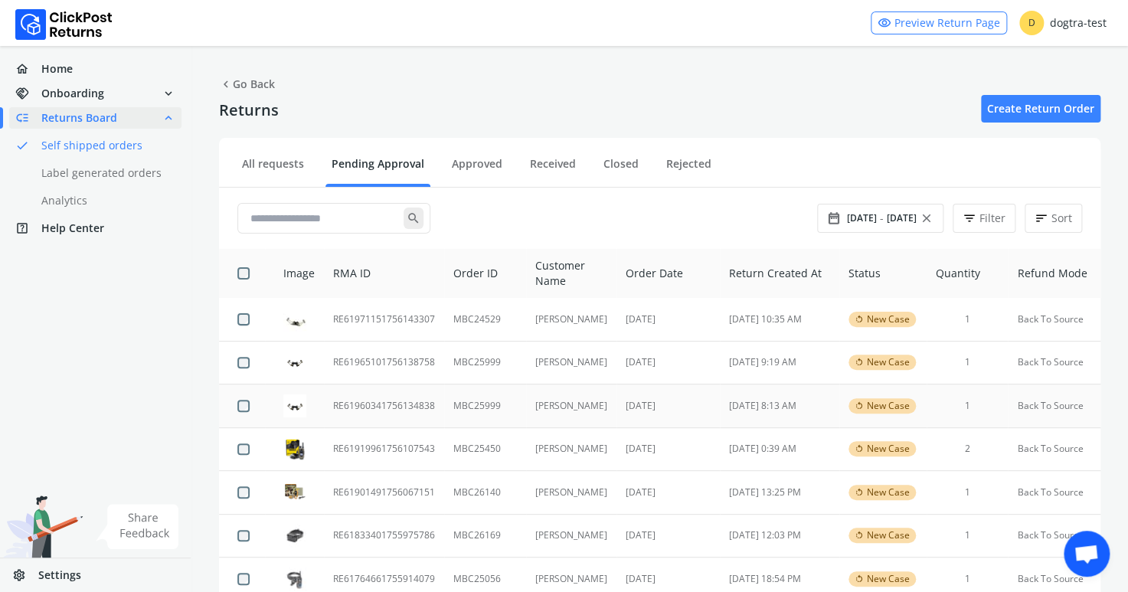
click at [398, 403] on td "RE61960341756134838" at bounding box center [384, 407] width 120 height 44
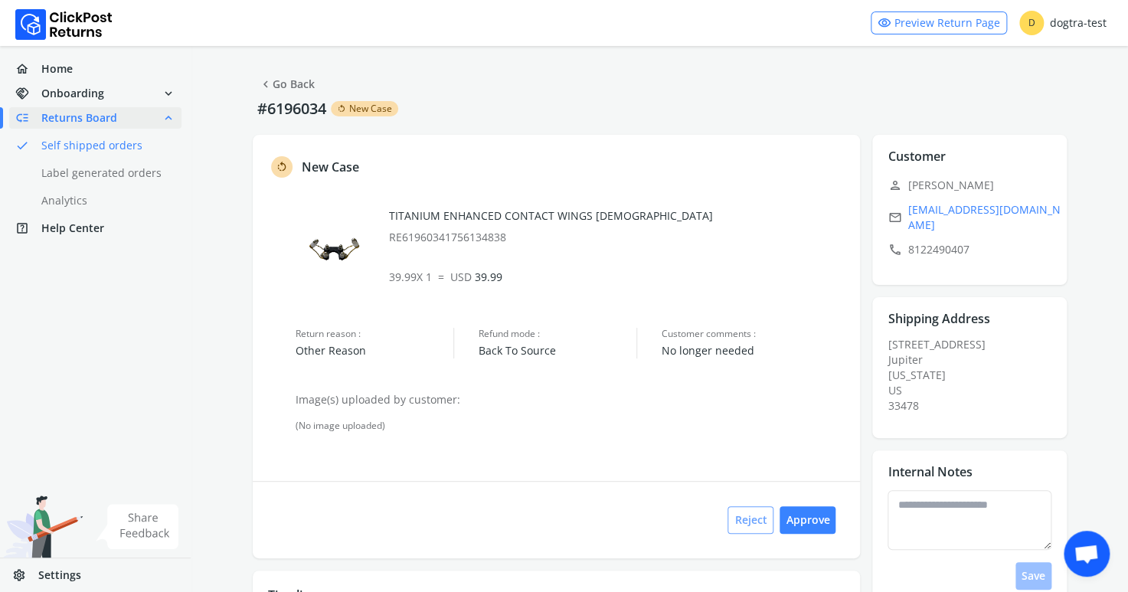
click at [752, 520] on button "Reject" at bounding box center [751, 520] width 46 height 28
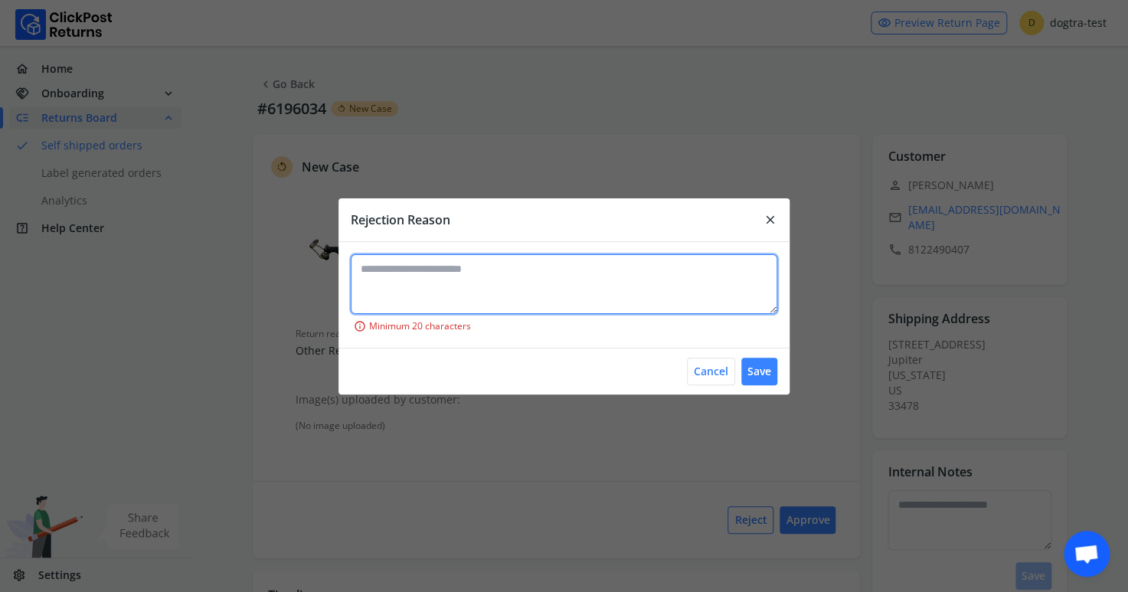
click at [463, 264] on textarea at bounding box center [564, 284] width 427 height 60
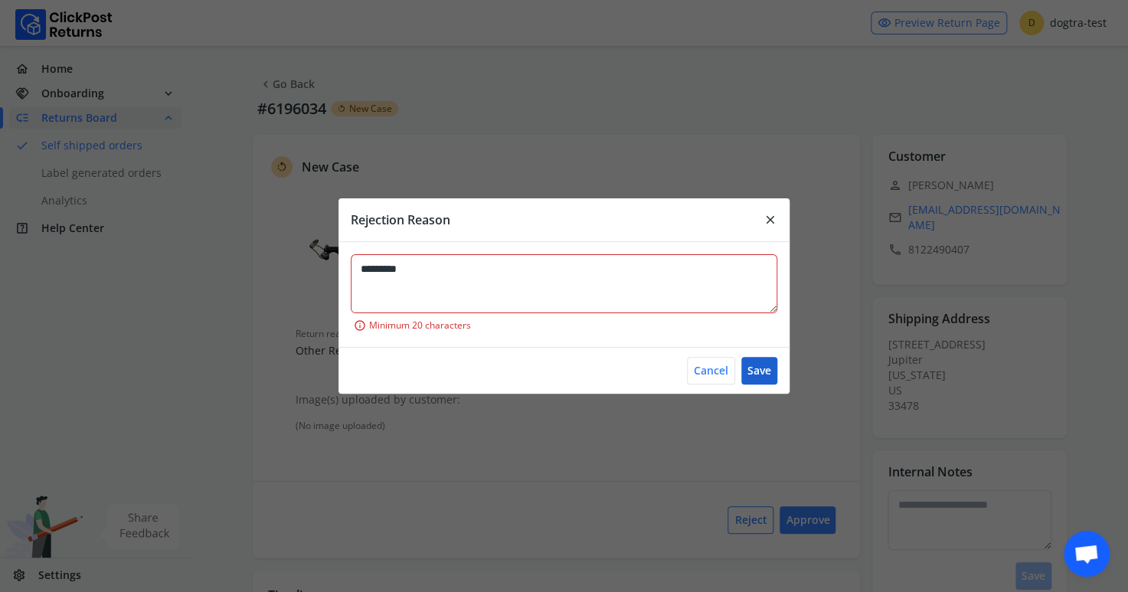
click at [759, 368] on button "Save" at bounding box center [760, 371] width 36 height 28
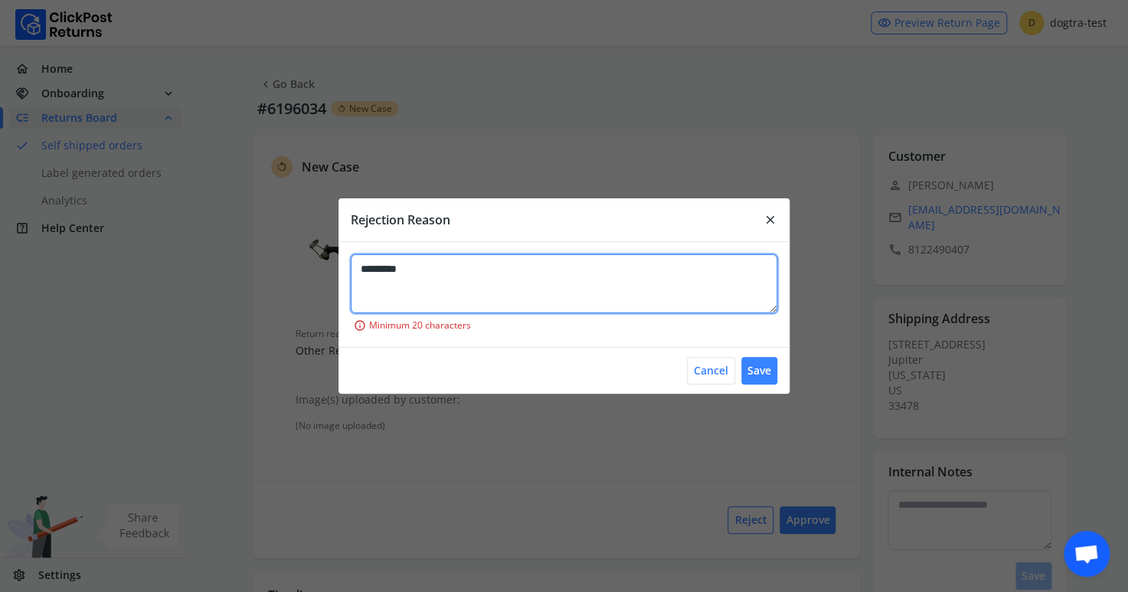
click at [441, 268] on textarea "*********" at bounding box center [564, 284] width 427 height 60
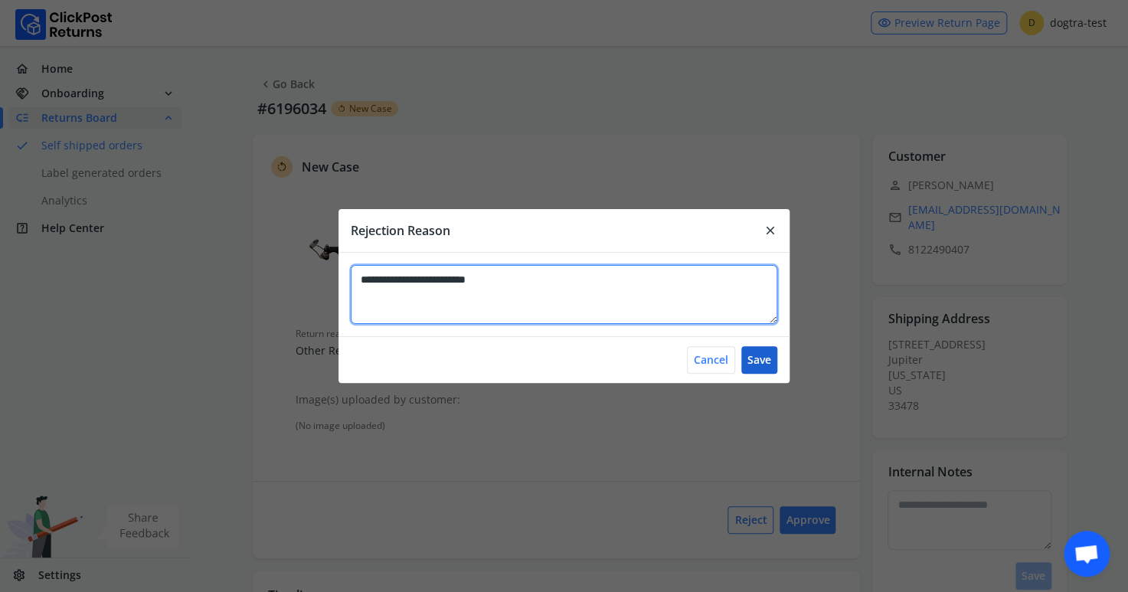
type textarea "**********"
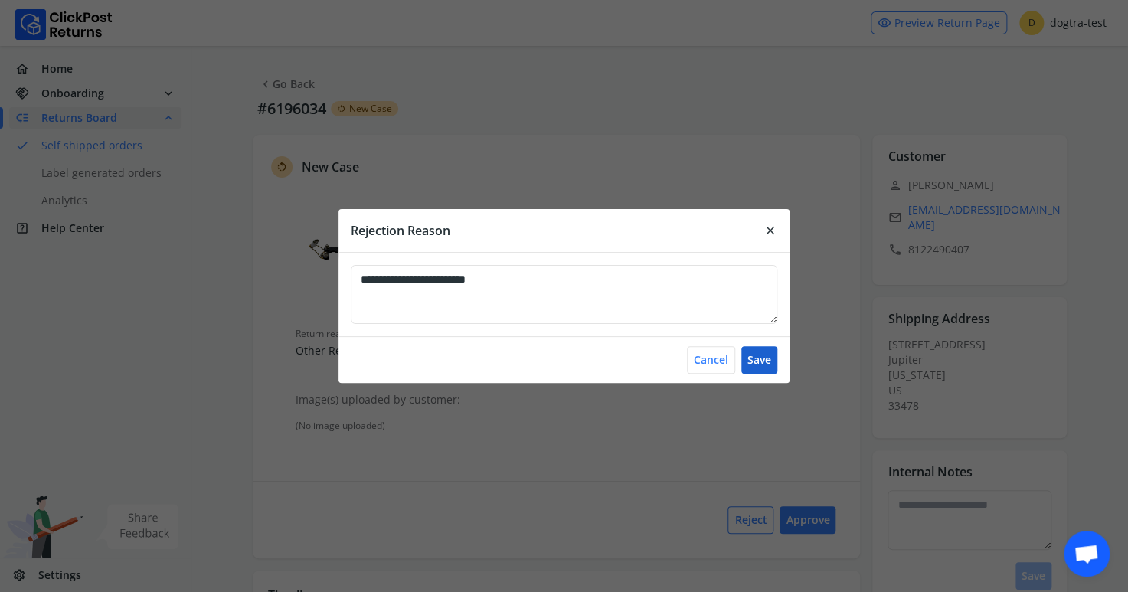
click at [766, 359] on button "Save" at bounding box center [760, 360] width 36 height 28
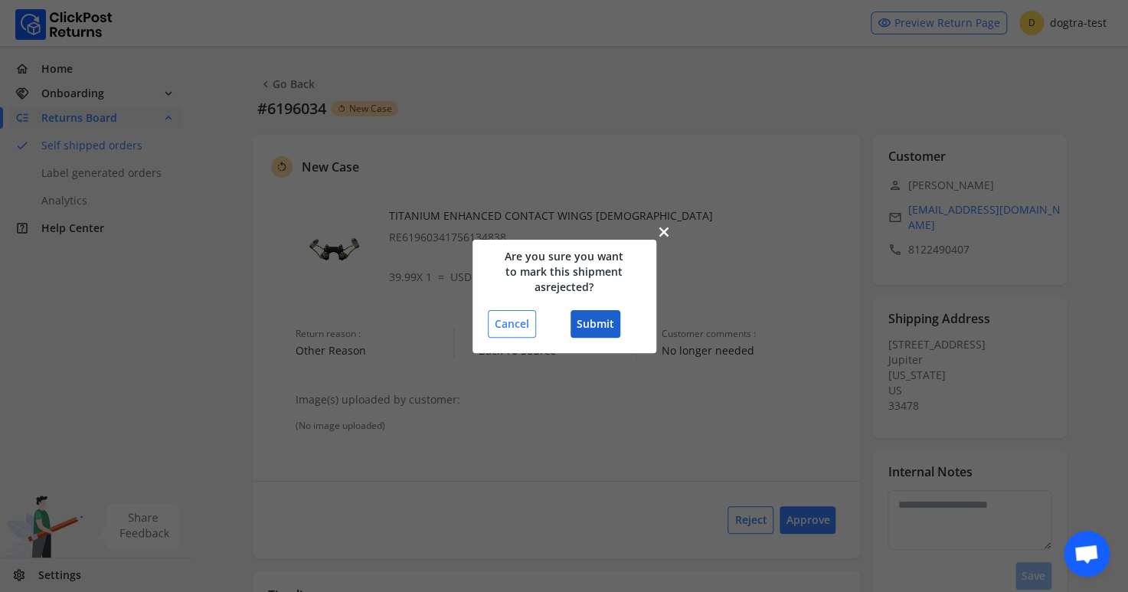
click at [574, 319] on button "Submit" at bounding box center [596, 324] width 50 height 28
click at [597, 326] on button "Submit" at bounding box center [596, 324] width 50 height 28
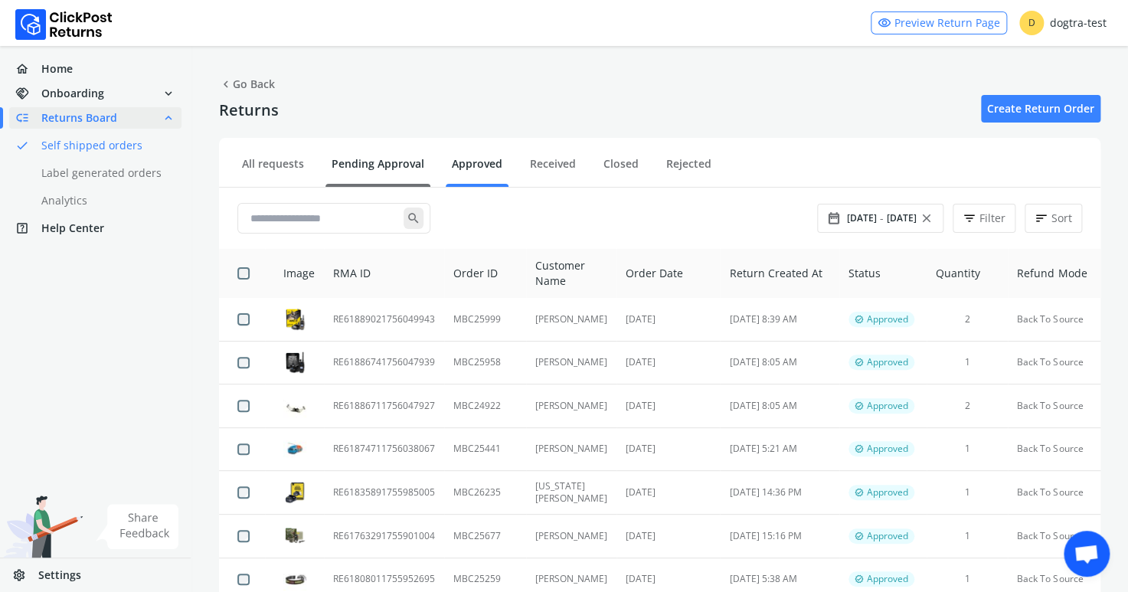
click at [402, 156] on link "Pending Approval" at bounding box center [378, 169] width 105 height 27
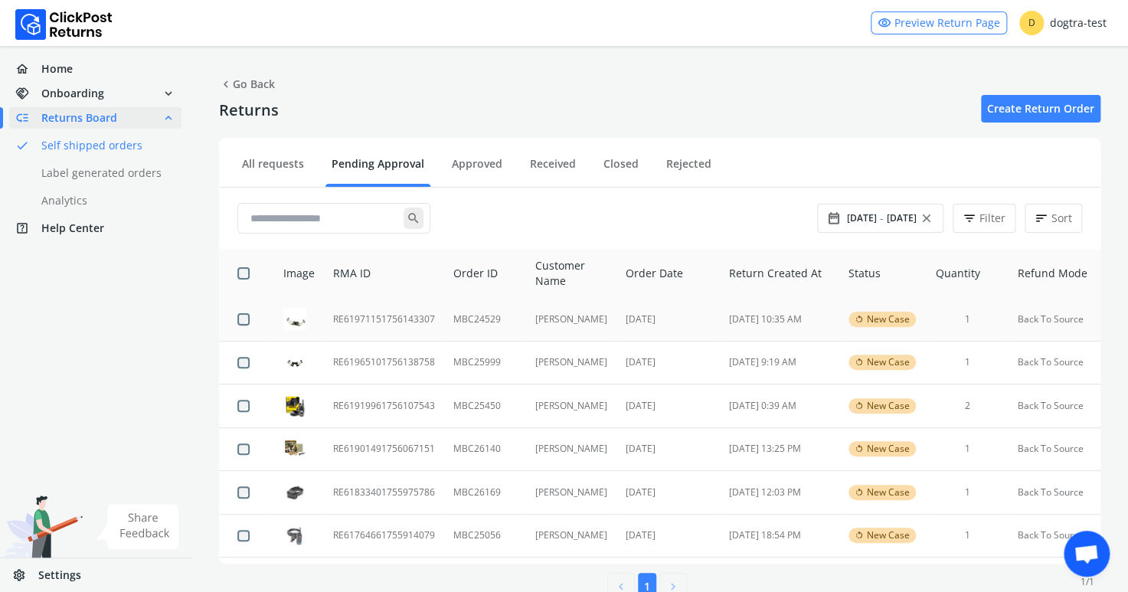
click at [365, 318] on td "RE61971151756143307" at bounding box center [384, 319] width 120 height 43
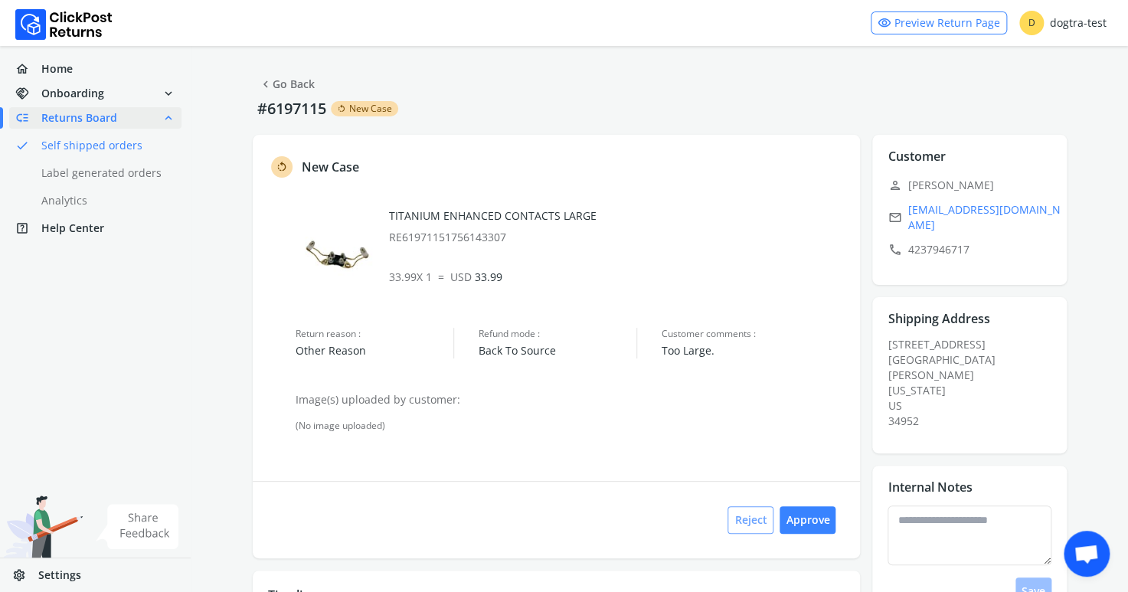
click at [750, 522] on button "Reject" at bounding box center [751, 520] width 46 height 28
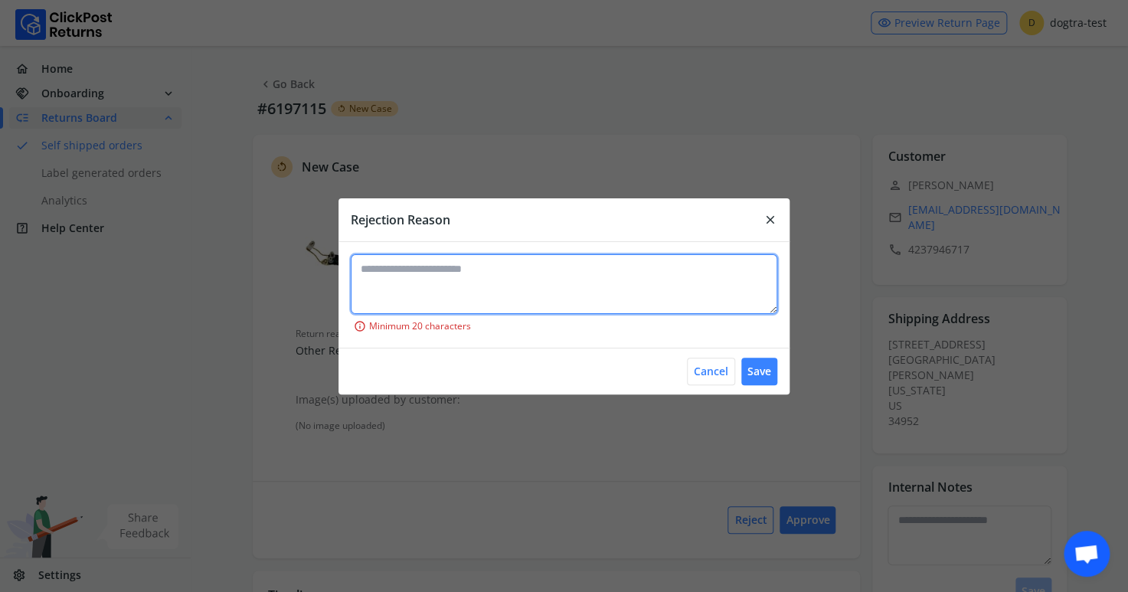
click at [353, 260] on textarea at bounding box center [564, 284] width 427 height 60
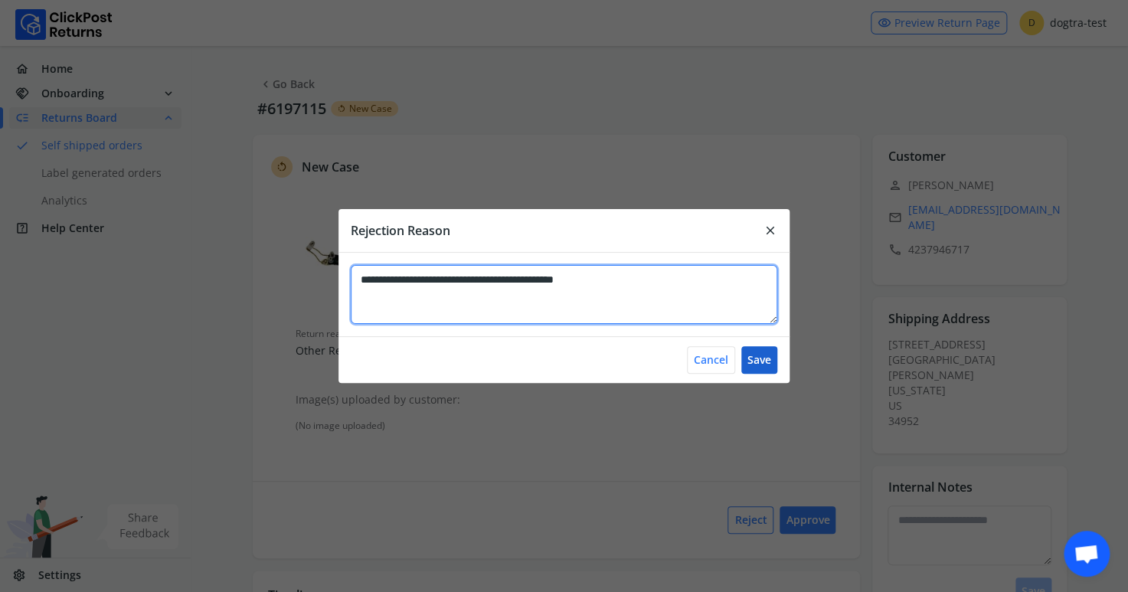
type textarea "**********"
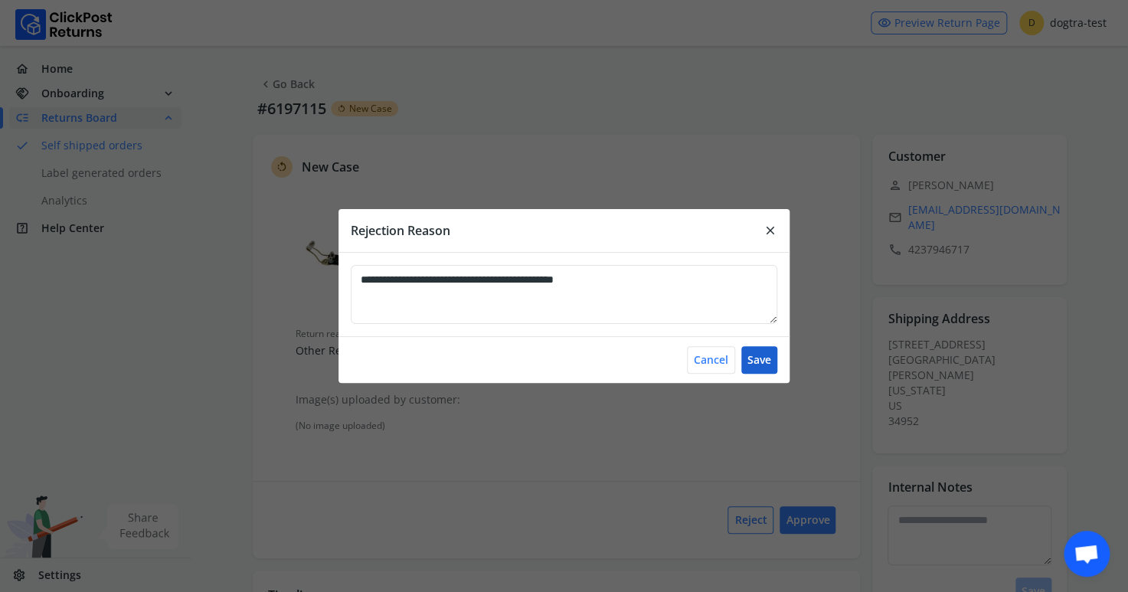
click at [760, 361] on button "Save" at bounding box center [760, 360] width 36 height 28
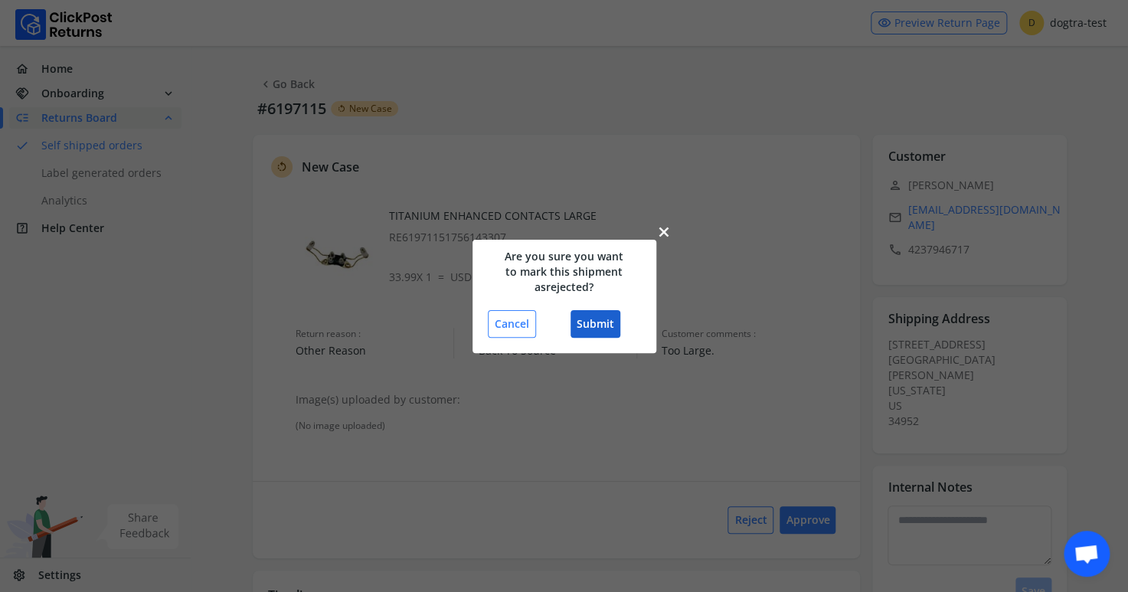
click at [605, 317] on button "Submit" at bounding box center [596, 324] width 50 height 28
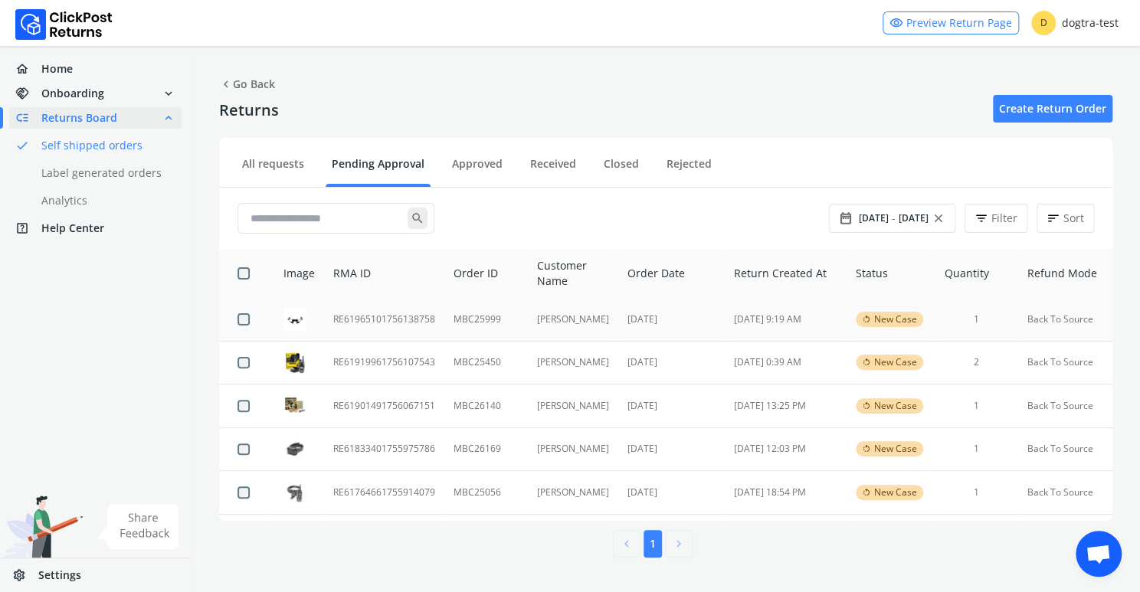
click at [394, 317] on td "RE61965101756138758" at bounding box center [384, 319] width 120 height 43
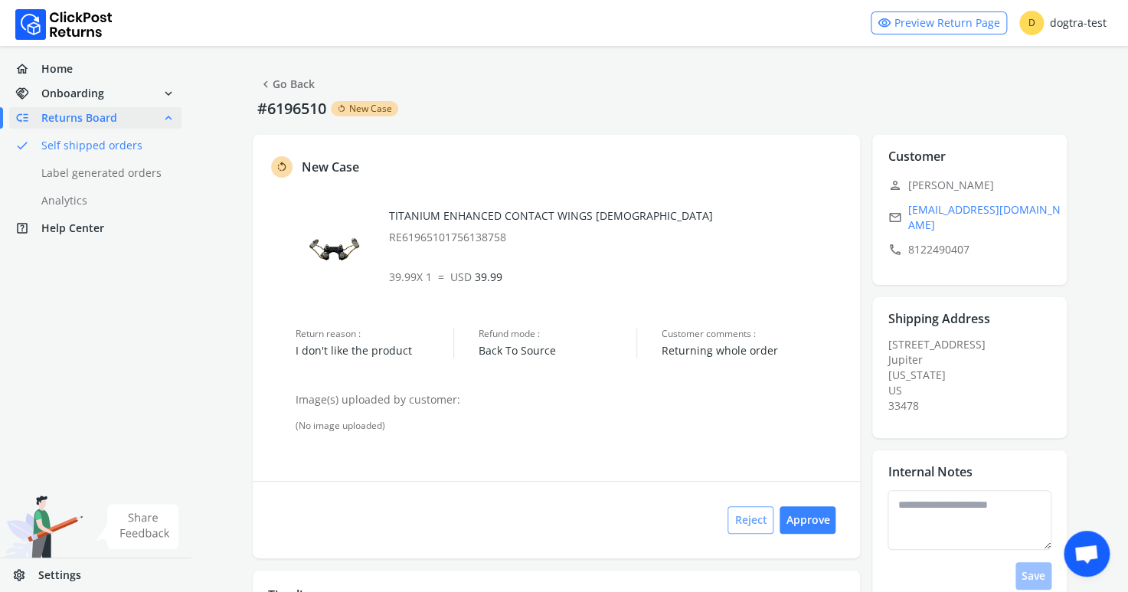
click at [751, 516] on button "Reject" at bounding box center [751, 520] width 46 height 28
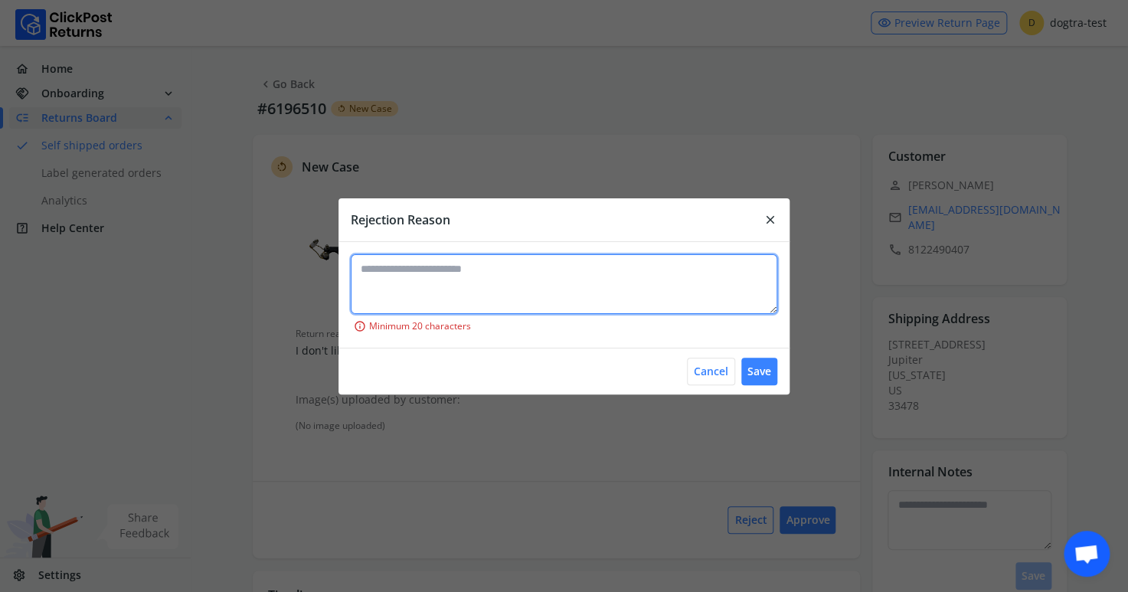
click at [403, 266] on textarea at bounding box center [564, 284] width 427 height 60
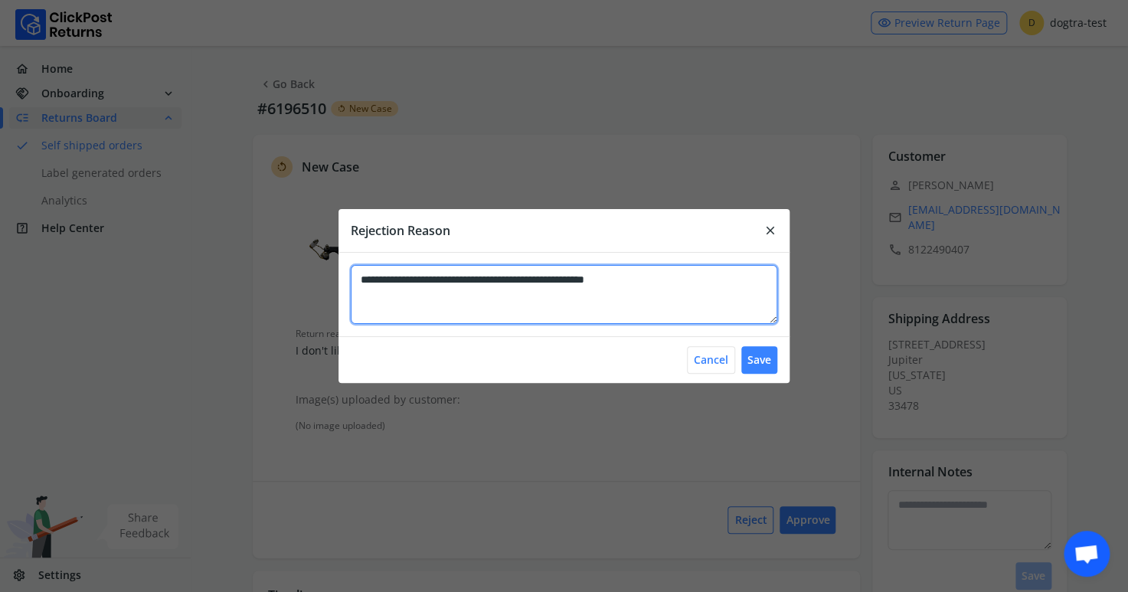
type textarea "**********"
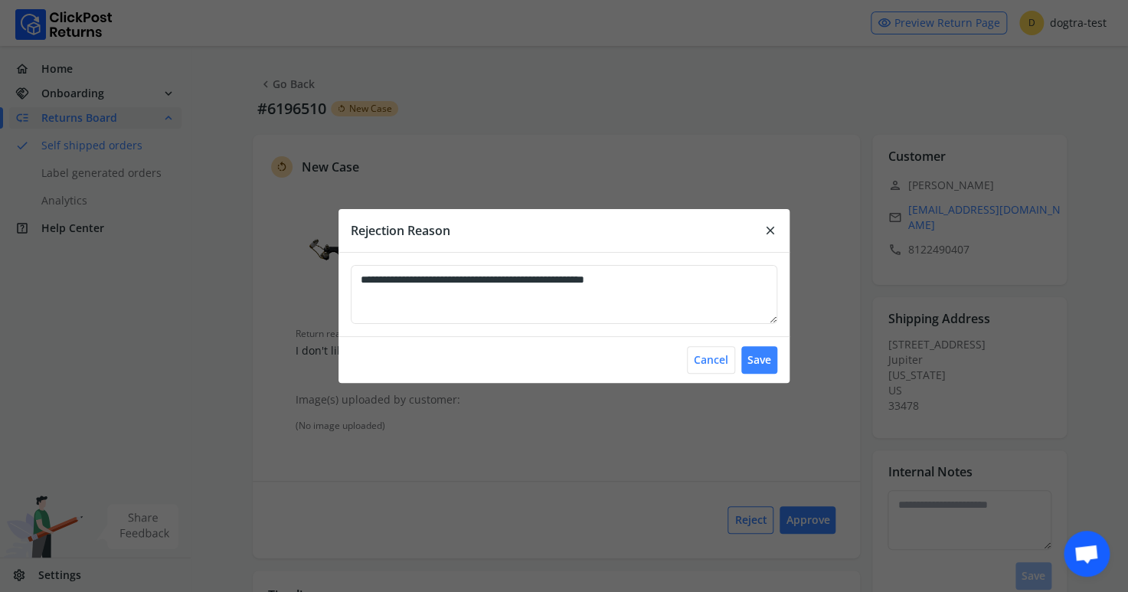
click at [736, 355] on div "Cancel Save" at bounding box center [564, 360] width 451 height 46
click at [760, 361] on button "Save" at bounding box center [760, 360] width 36 height 28
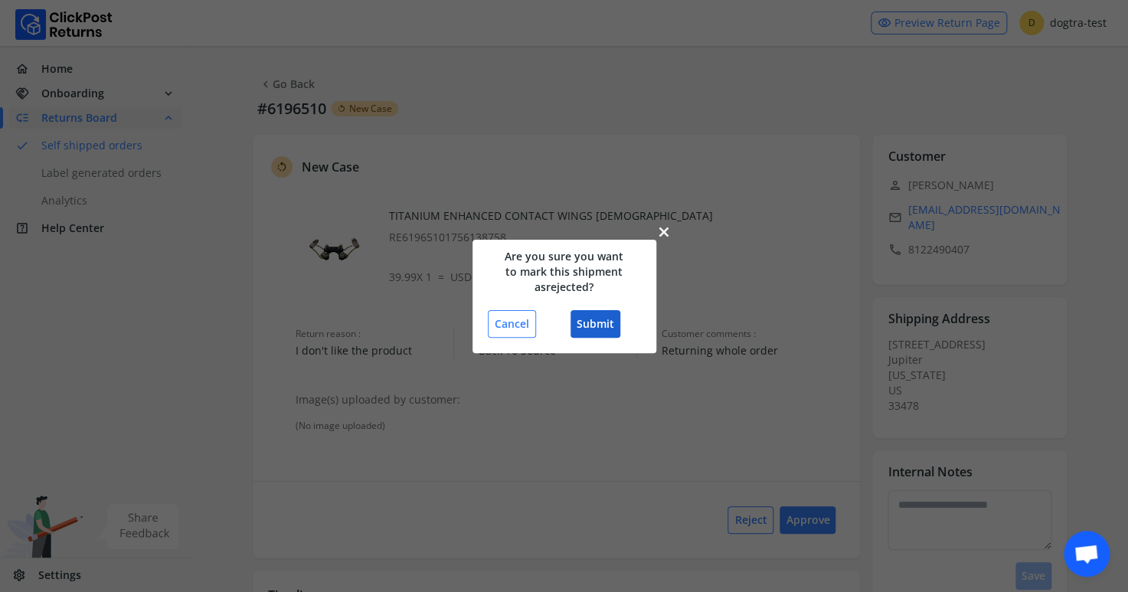
click at [598, 323] on button "Submit" at bounding box center [596, 324] width 50 height 28
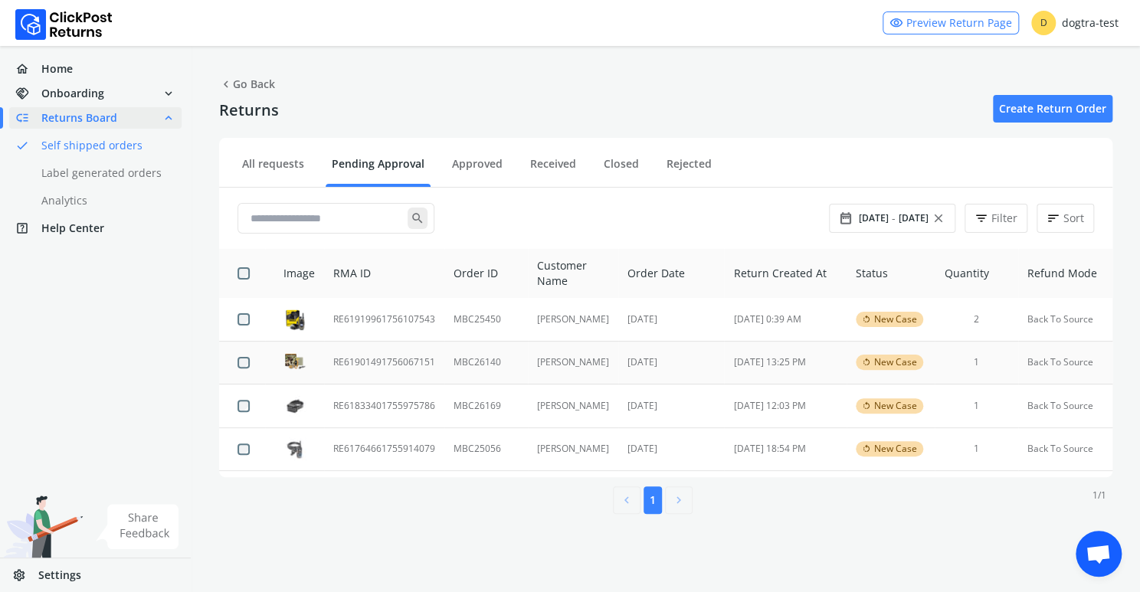
click at [374, 360] on td "RE61901491756067151" at bounding box center [384, 363] width 120 height 44
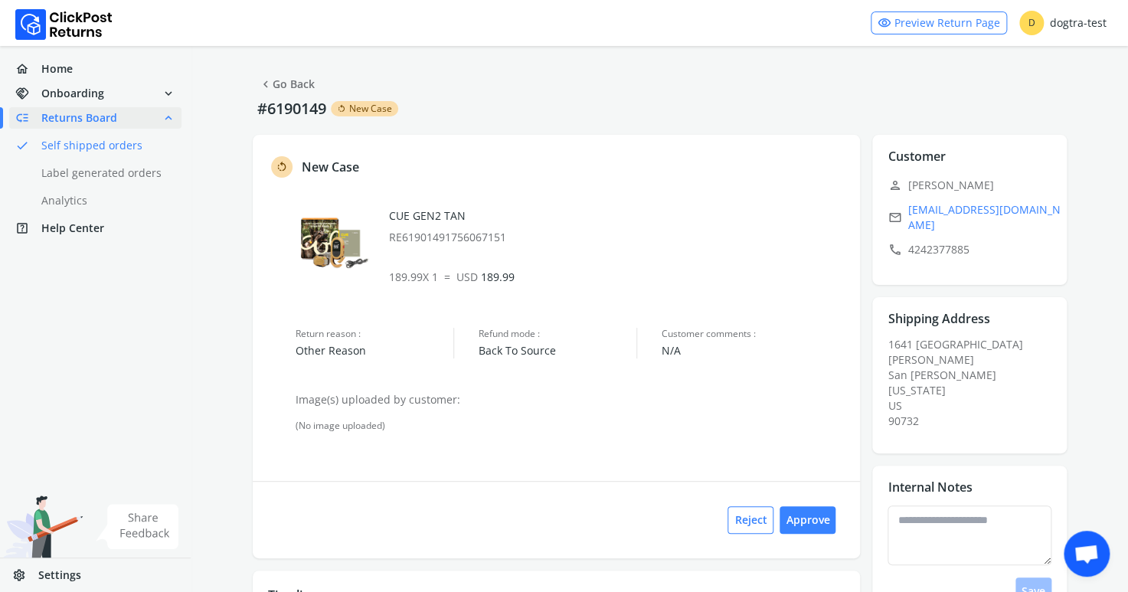
click at [289, 86] on link "chevron_left Go Back" at bounding box center [287, 84] width 56 height 21
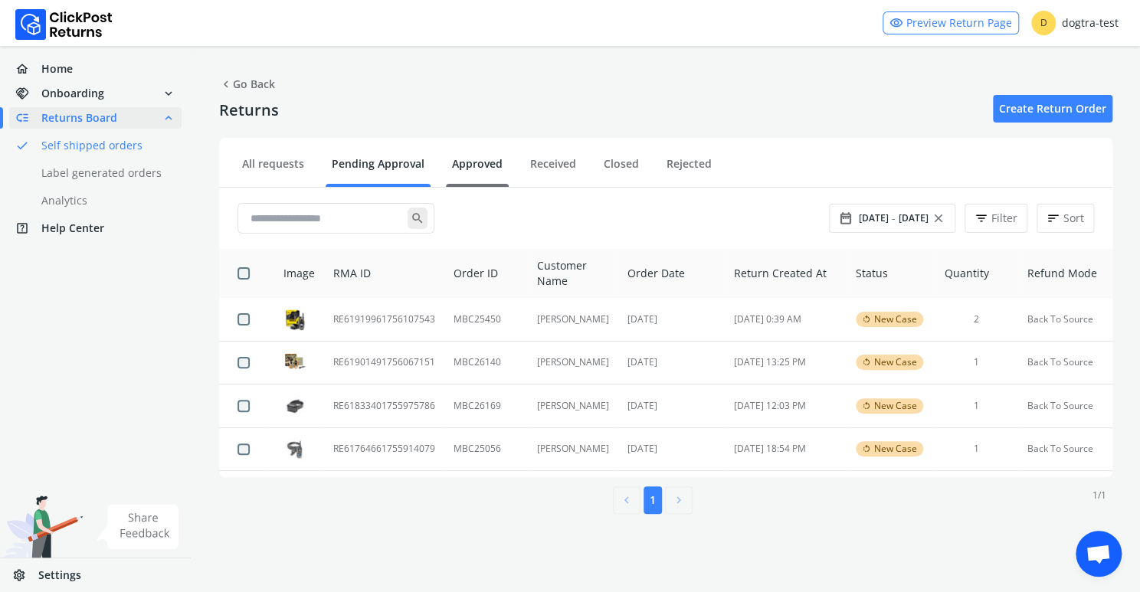
click at [480, 158] on link "Approved" at bounding box center [477, 169] width 63 height 27
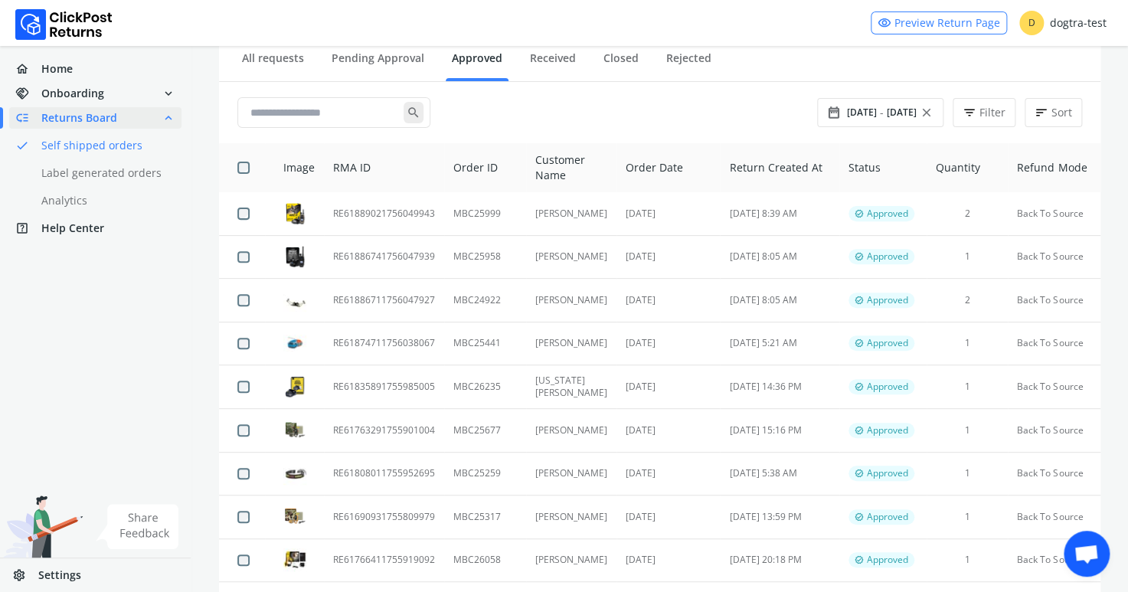
scroll to position [100, 0]
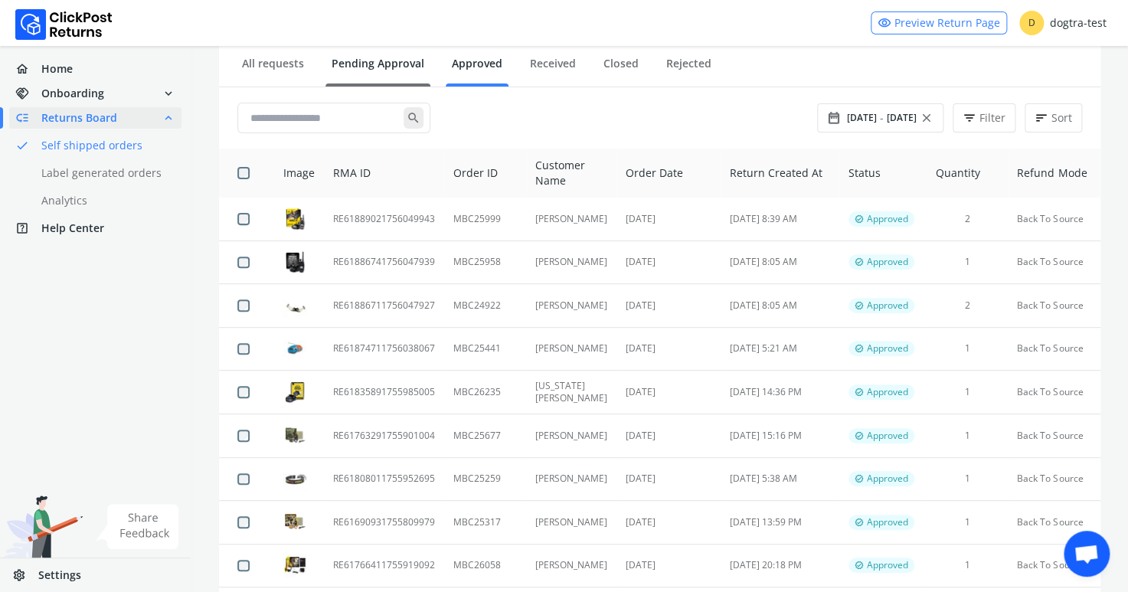
click at [378, 62] on link "Pending Approval" at bounding box center [378, 69] width 105 height 27
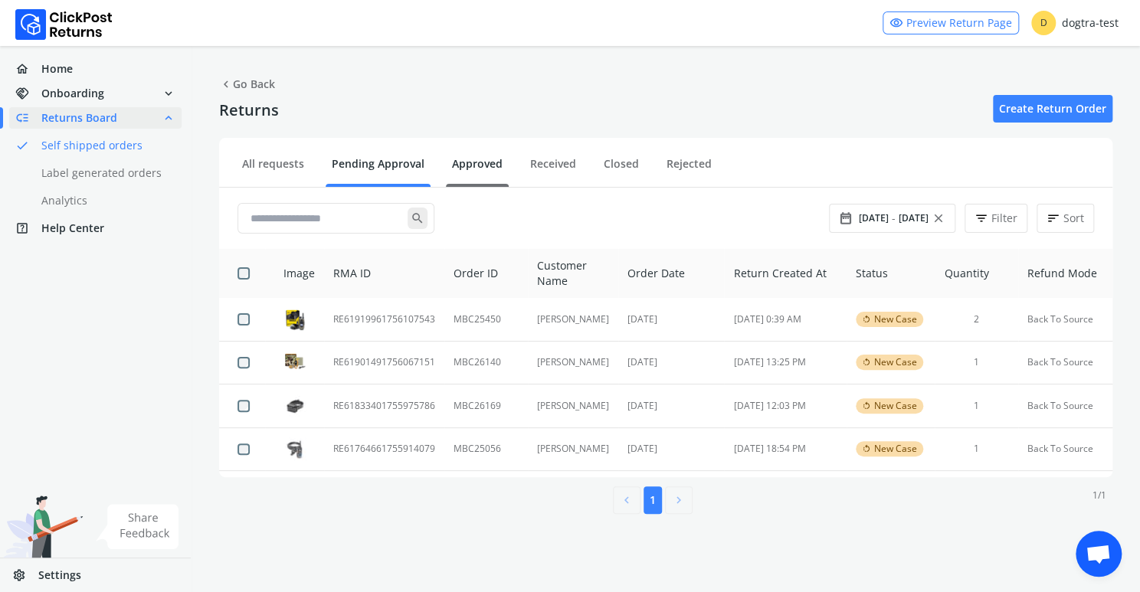
click at [479, 162] on link "Approved" at bounding box center [477, 169] width 63 height 27
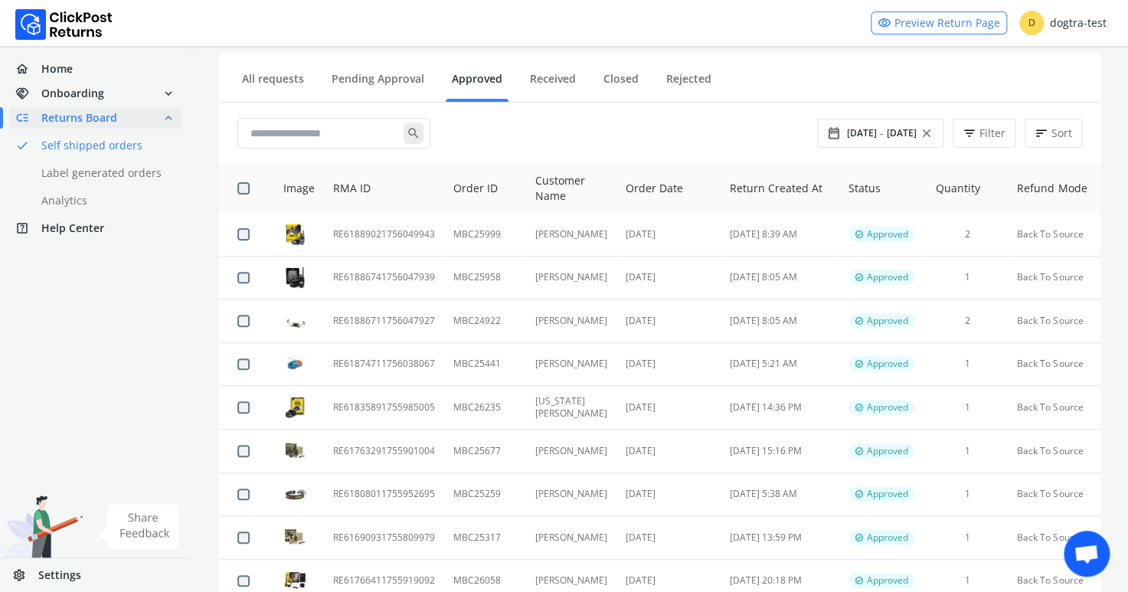
scroll to position [84, 0]
click at [355, 77] on link "Pending Approval" at bounding box center [378, 86] width 105 height 27
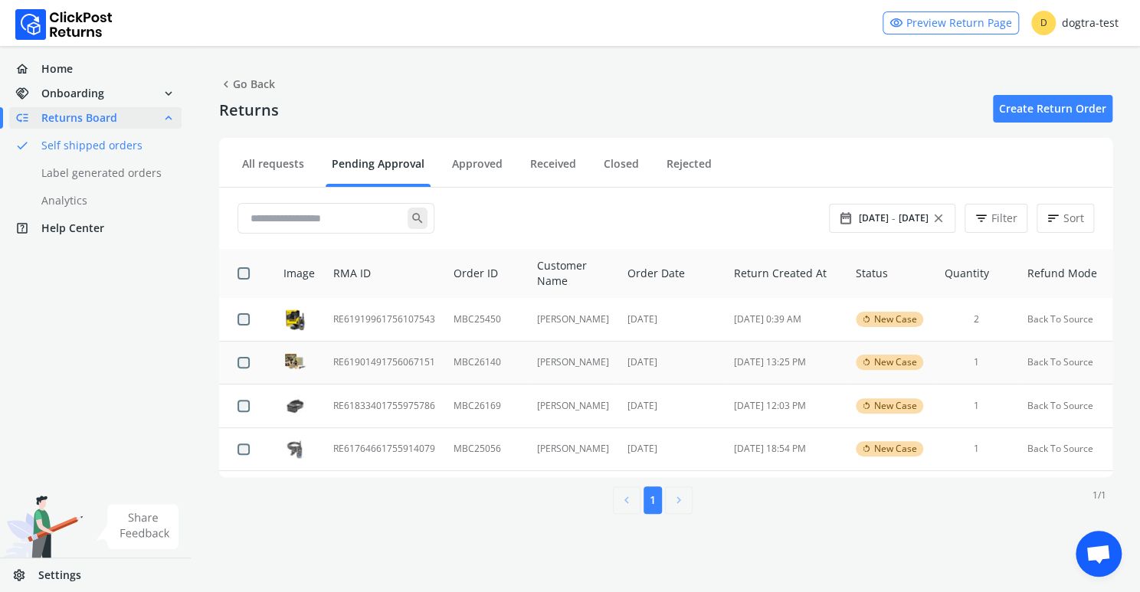
click at [409, 362] on td "RE61901491756067151" at bounding box center [384, 363] width 120 height 44
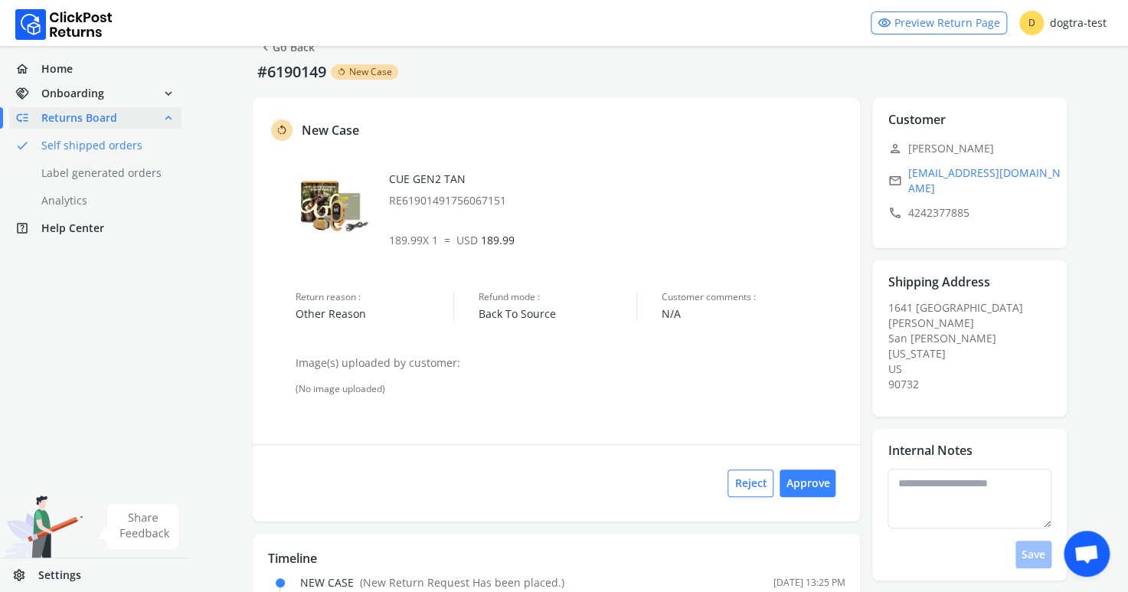
scroll to position [74, 0]
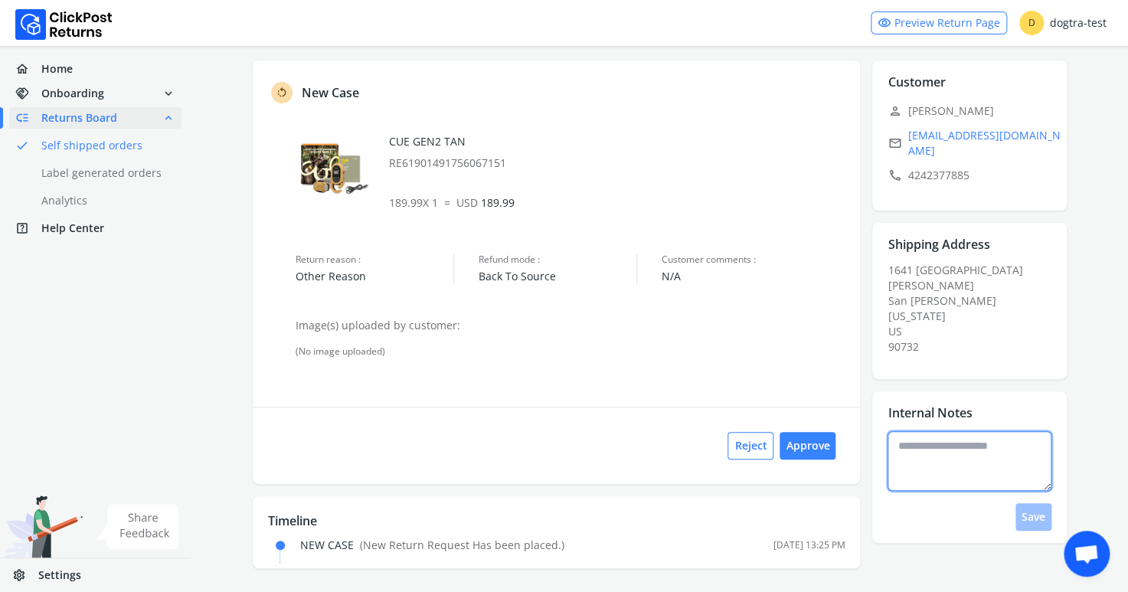
click at [922, 432] on textarea at bounding box center [970, 461] width 164 height 60
type textarea "**********"
click at [1031, 503] on button "Save" at bounding box center [1034, 517] width 36 height 28
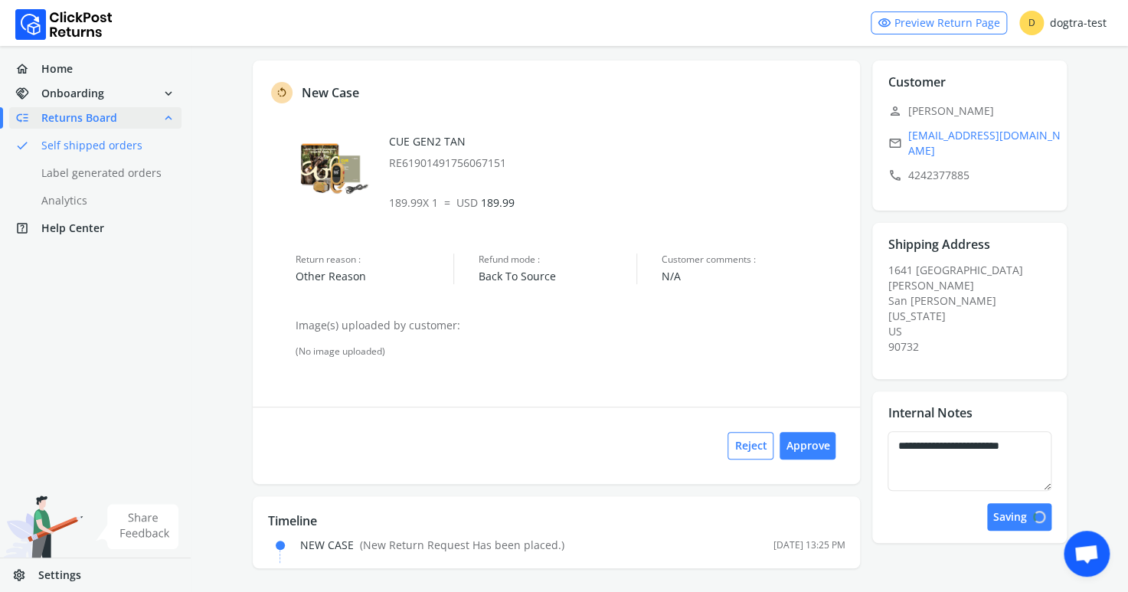
scroll to position [0, 0]
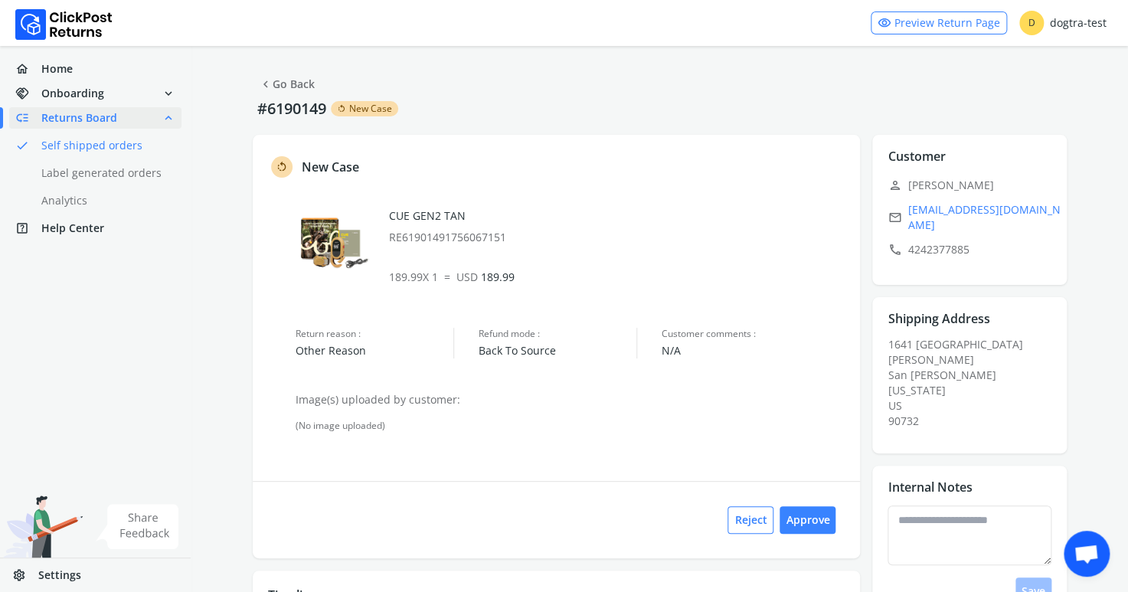
click at [280, 85] on link "chevron_left Go Back" at bounding box center [287, 84] width 56 height 21
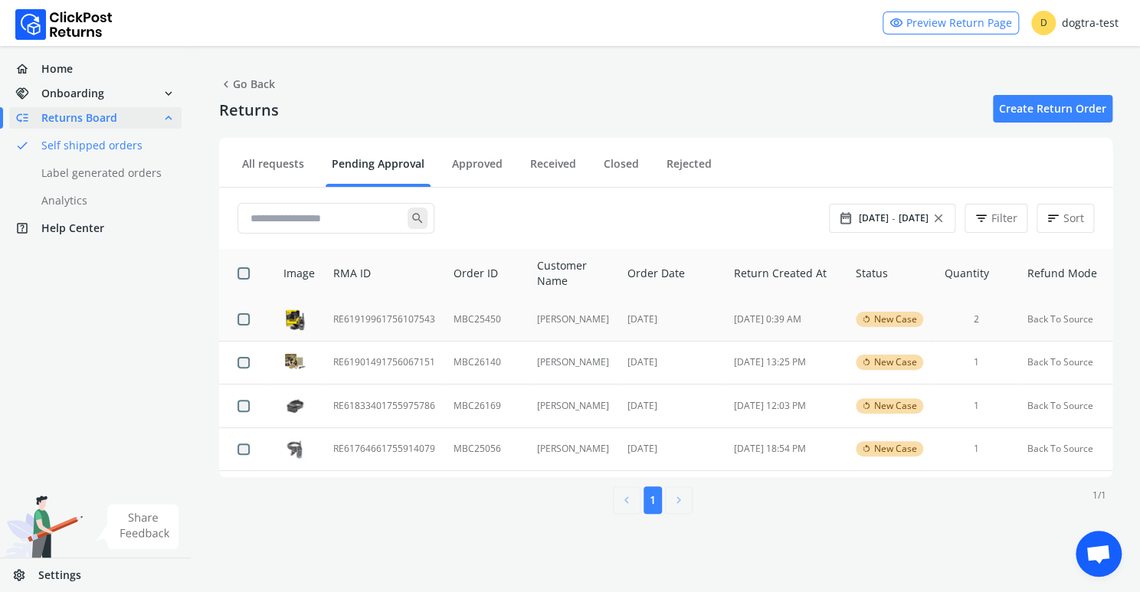
click at [395, 323] on td "RE61919961756107543" at bounding box center [384, 319] width 120 height 43
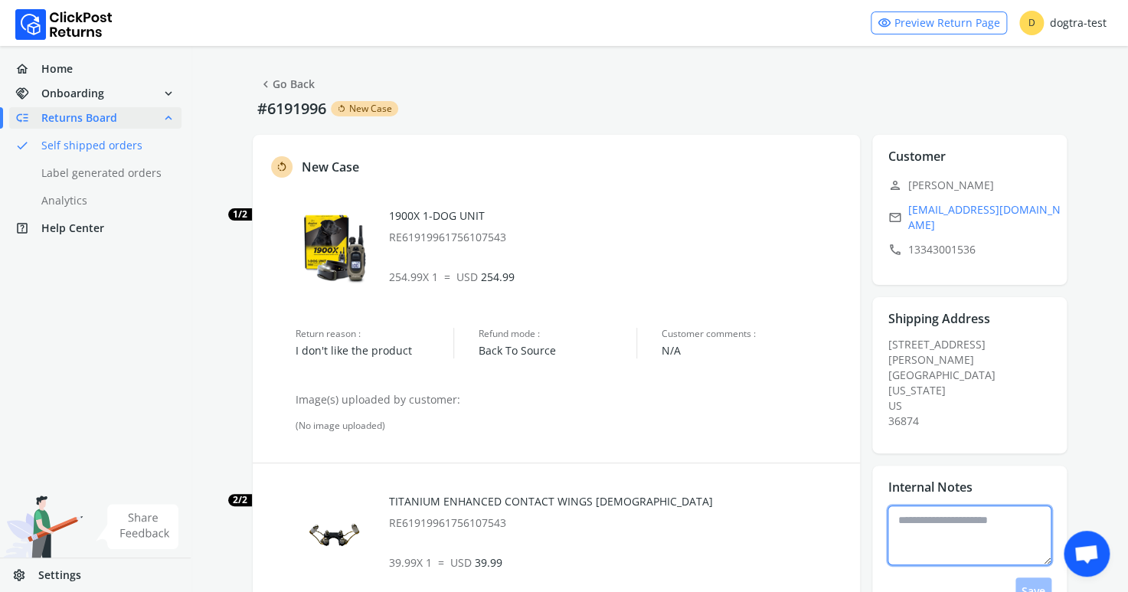
click at [935, 506] on textarea at bounding box center [970, 536] width 164 height 60
type textarea "**********"
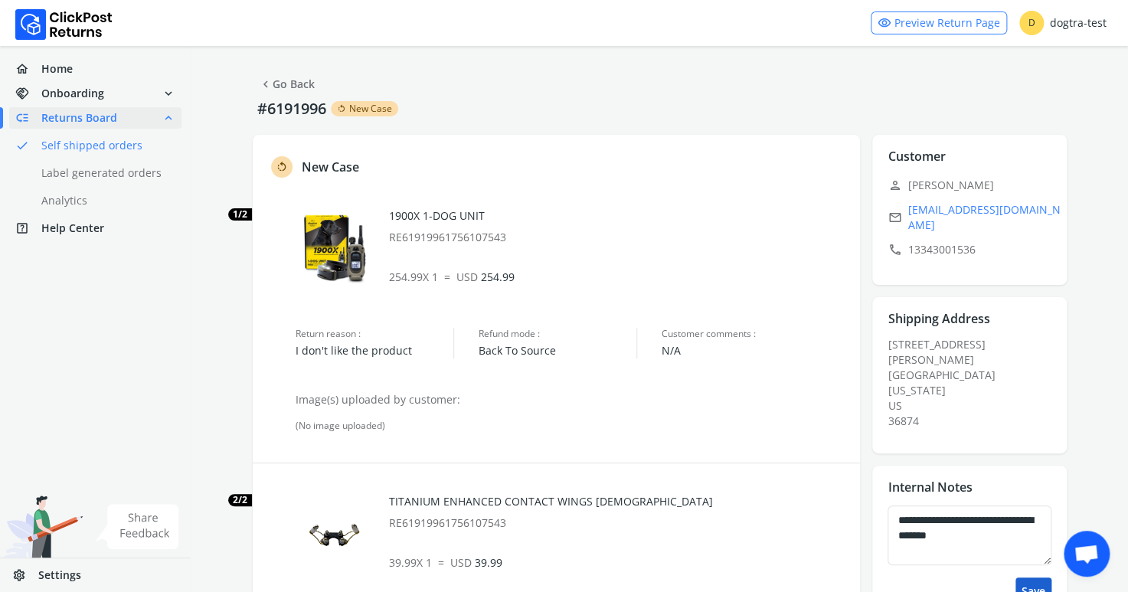
click at [1037, 578] on button "Save" at bounding box center [1034, 592] width 36 height 28
click at [287, 84] on link "chevron_left Go Back" at bounding box center [287, 84] width 56 height 21
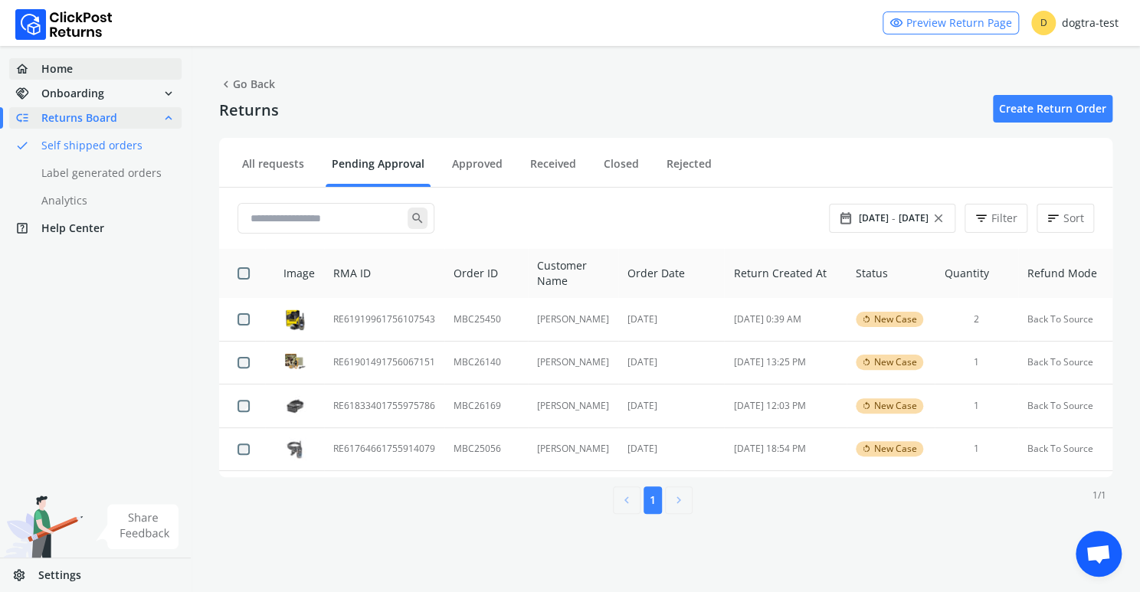
click at [54, 63] on span "Home" at bounding box center [56, 68] width 31 height 15
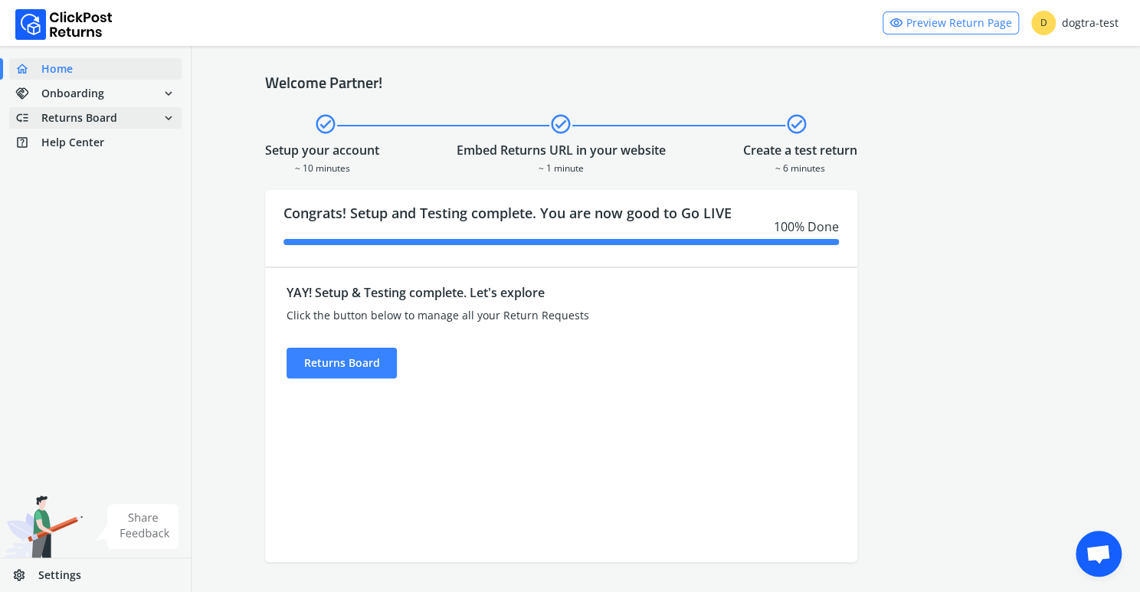
click at [92, 119] on span "Returns Board" at bounding box center [79, 117] width 76 height 15
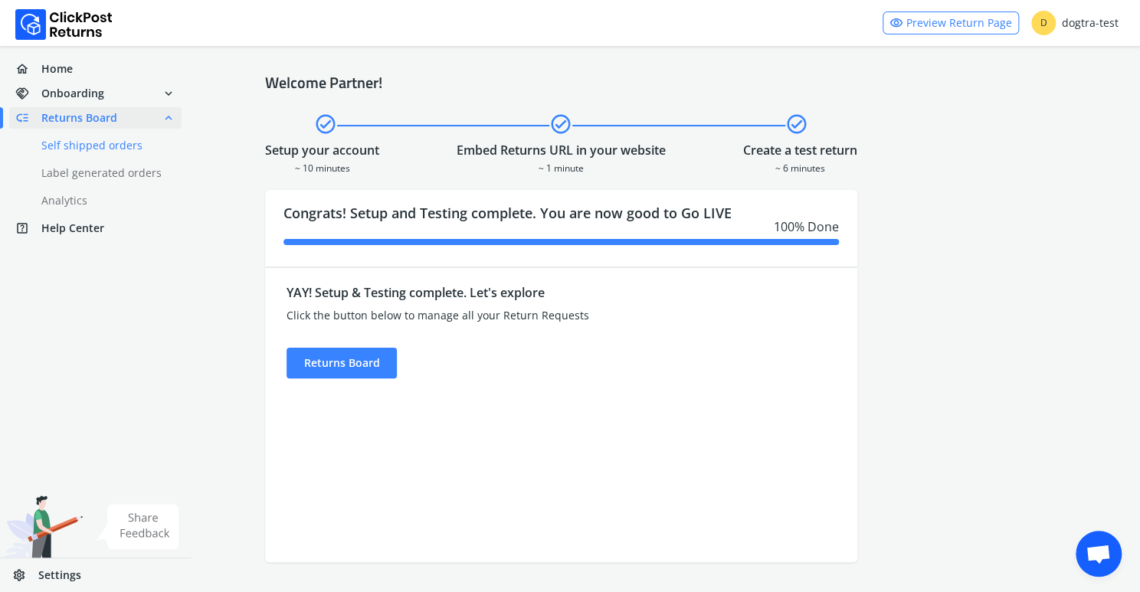
click at [93, 146] on link "done Self shipped orders" at bounding box center [104, 145] width 191 height 21
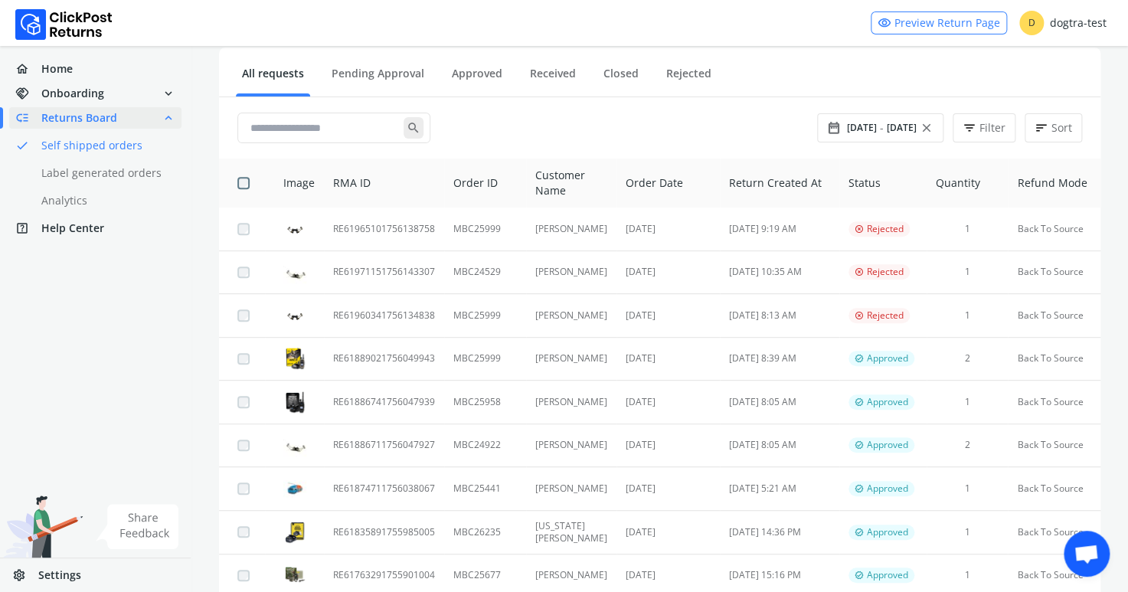
scroll to position [155, 0]
click at [382, 64] on link "Pending Approval" at bounding box center [378, 77] width 105 height 27
